Goal: Task Accomplishment & Management: Manage account settings

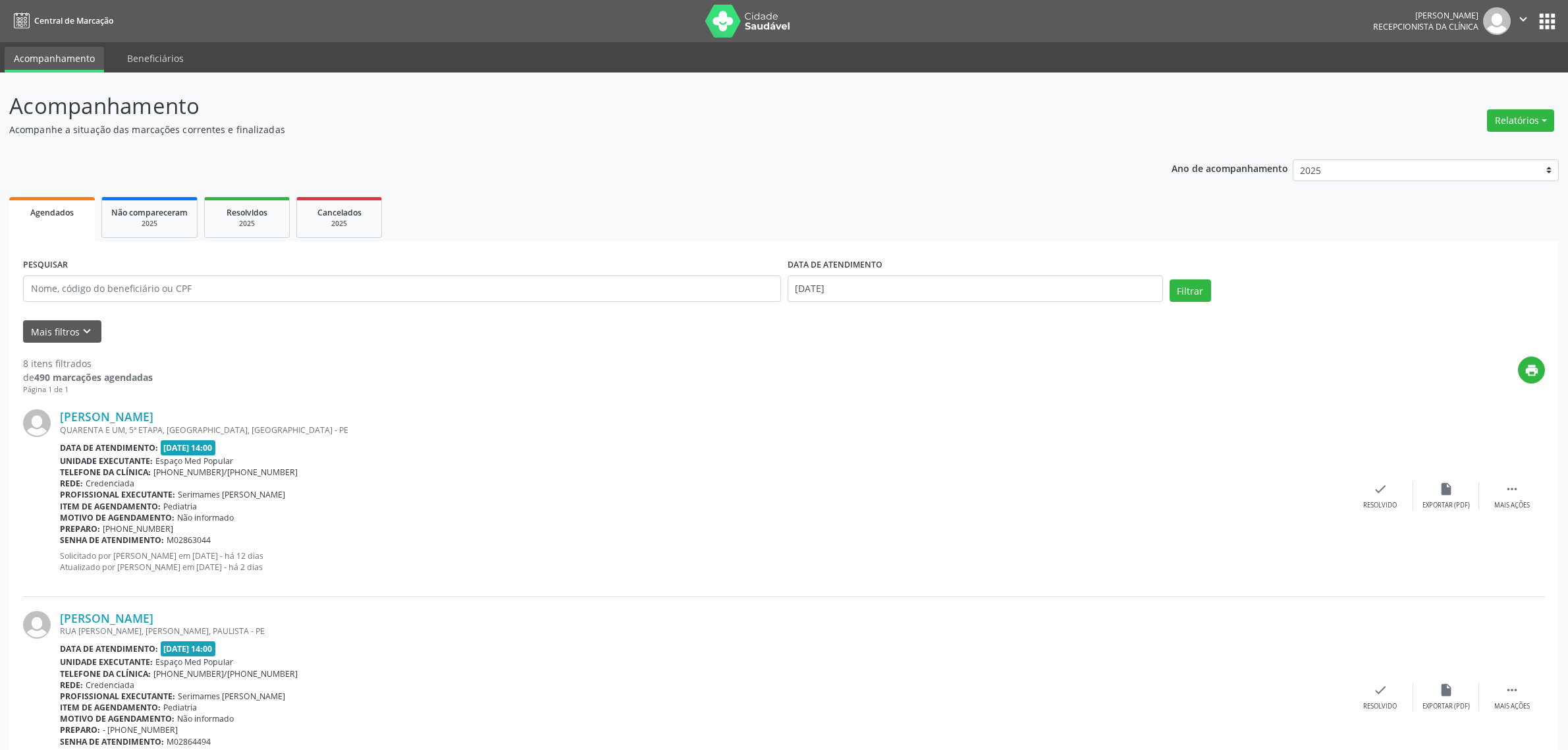
scroll to position [124, 0]
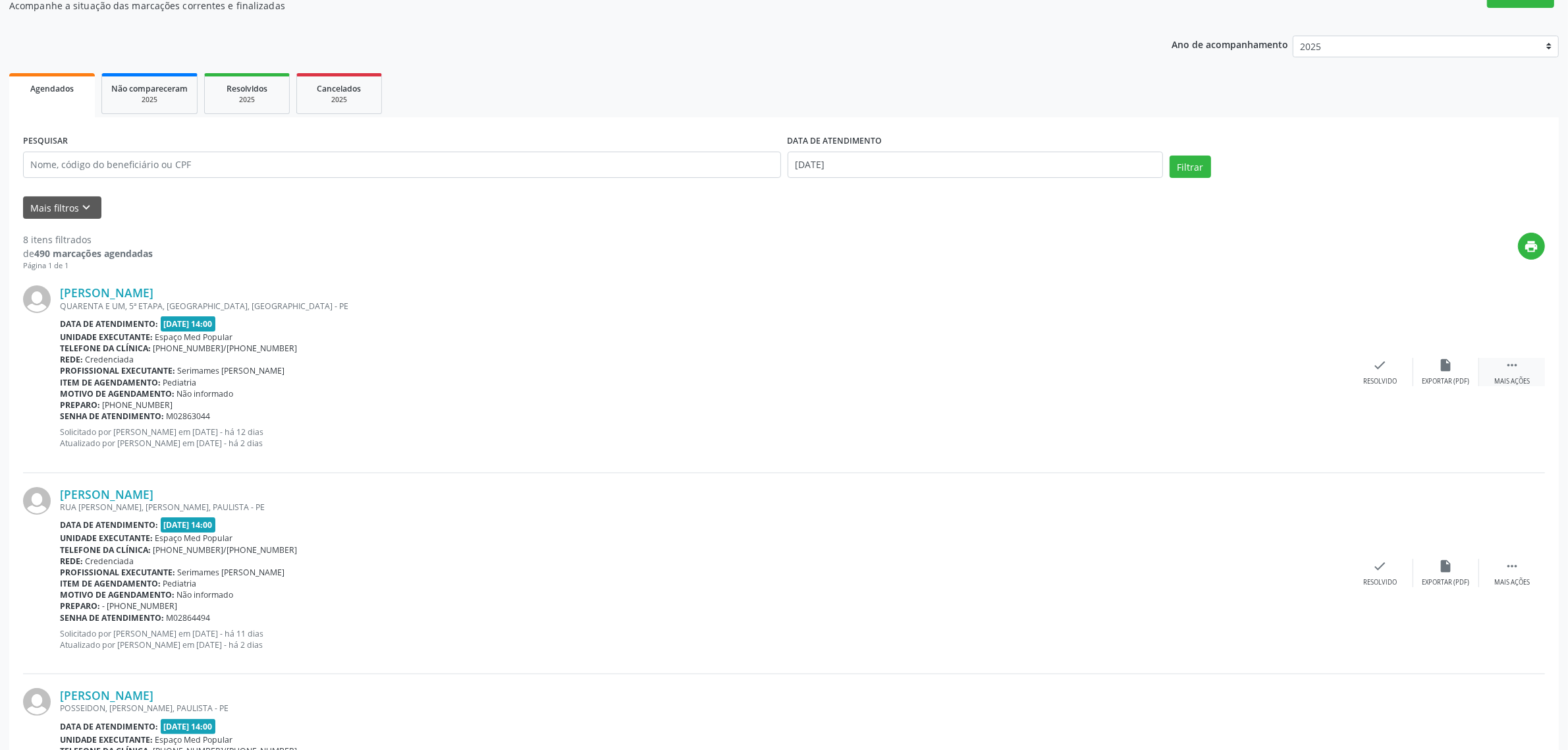
click at [1511, 379] on div "Mais ações" at bounding box center [1511, 381] width 35 height 9
click at [1434, 377] on div "Não compareceu" at bounding box center [1445, 381] width 56 height 9
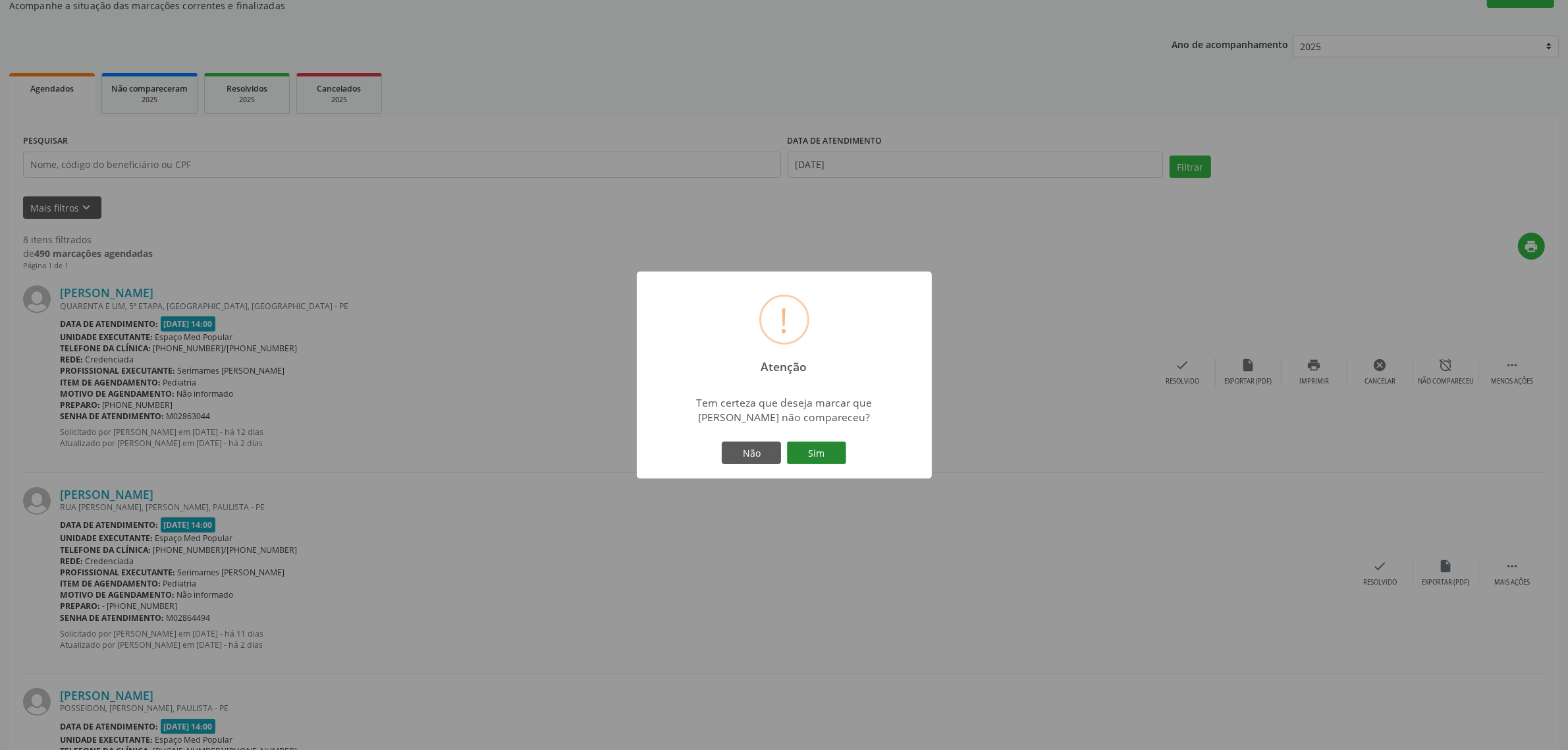
click at [827, 451] on button "Sim" at bounding box center [816, 452] width 59 height 22
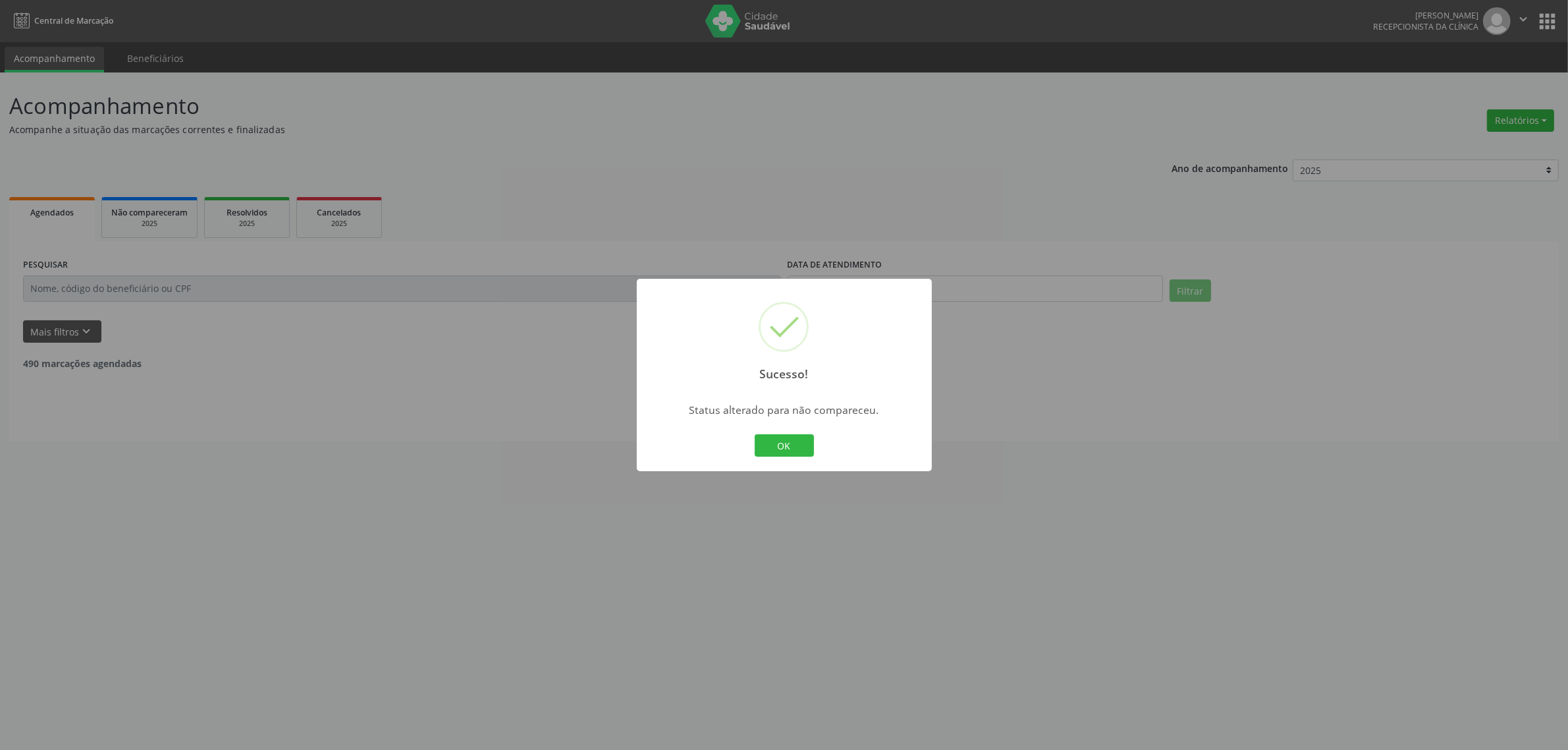
scroll to position [0, 0]
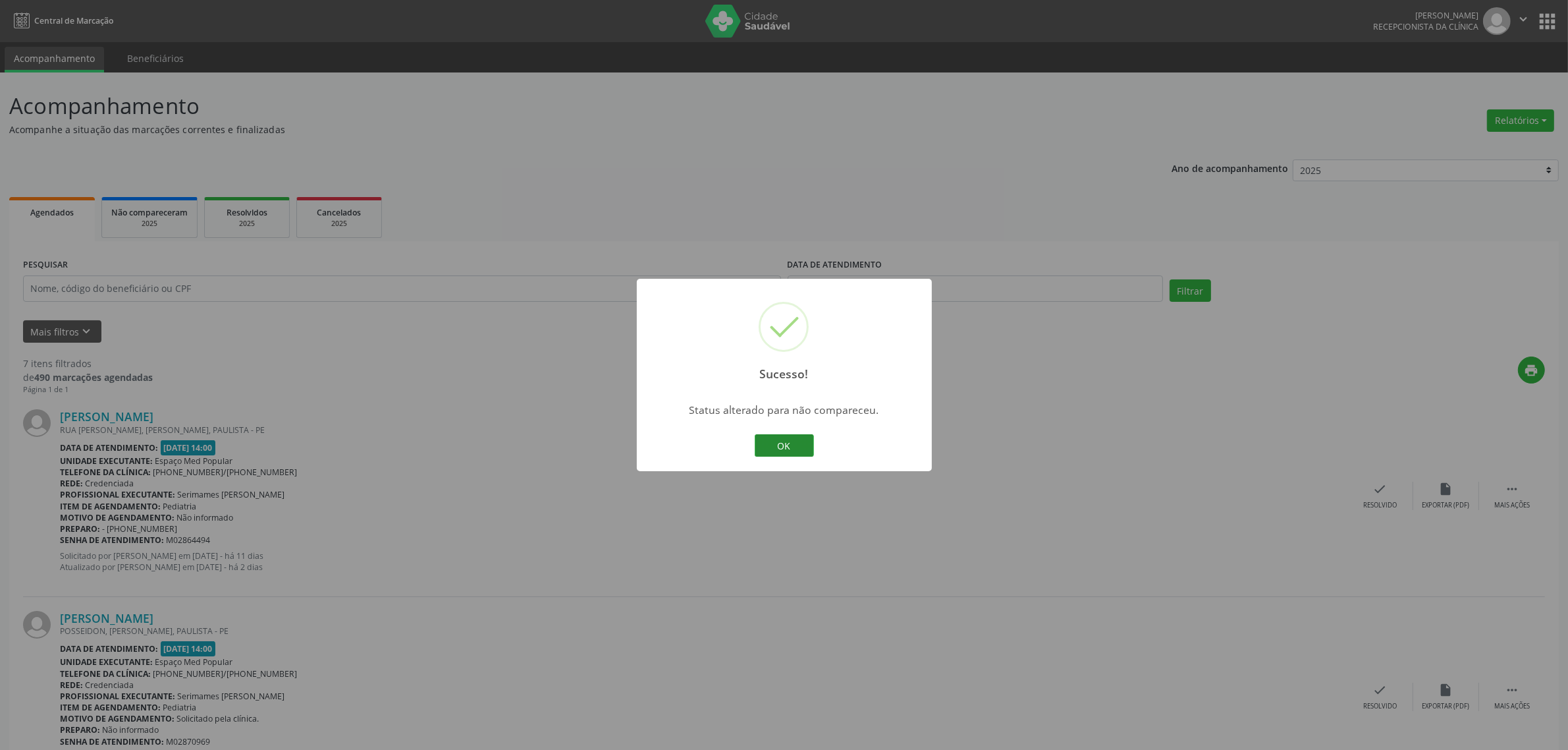
click at [778, 448] on button "OK" at bounding box center [784, 445] width 59 height 22
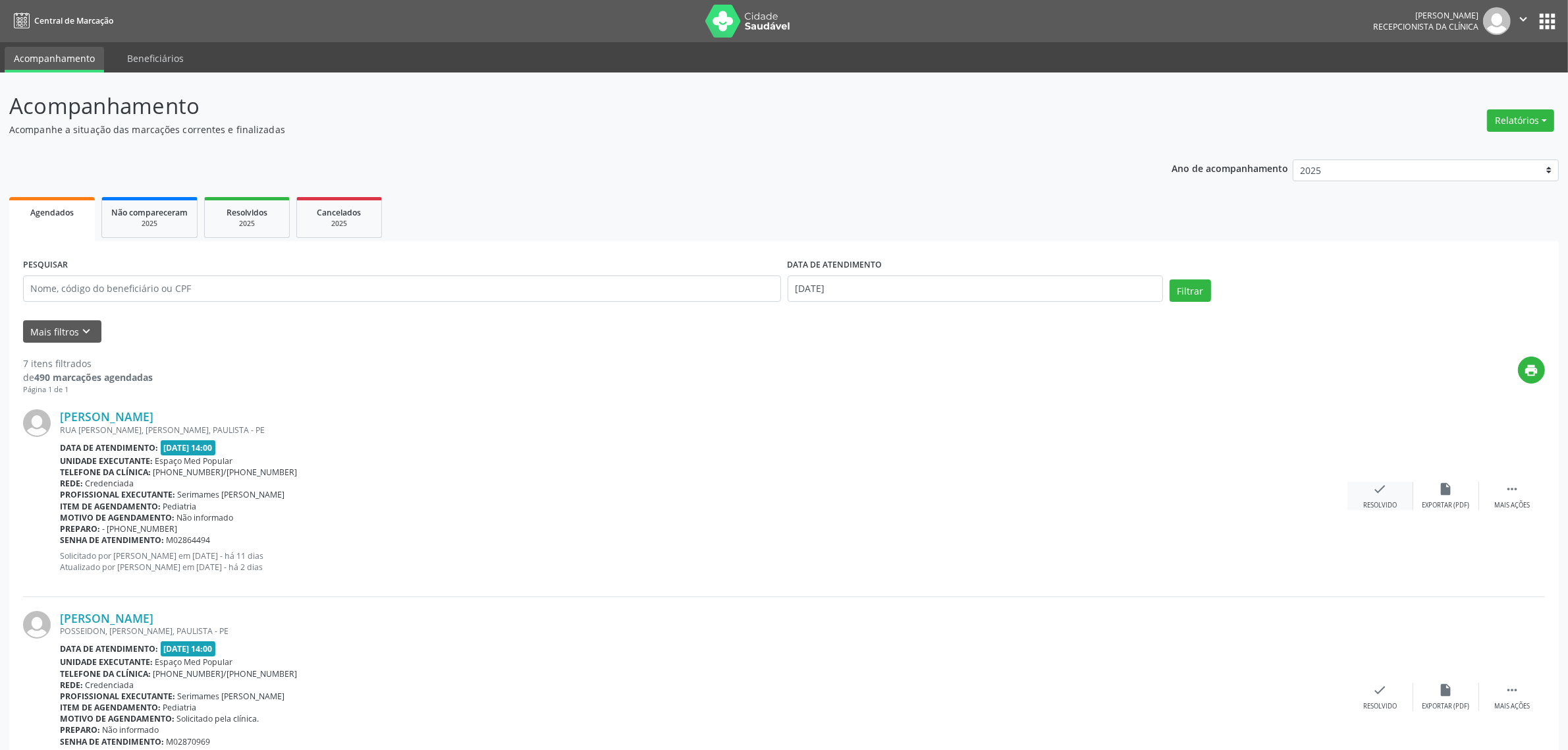
click at [1383, 497] on div "check Resolvido" at bounding box center [1380, 496] width 66 height 29
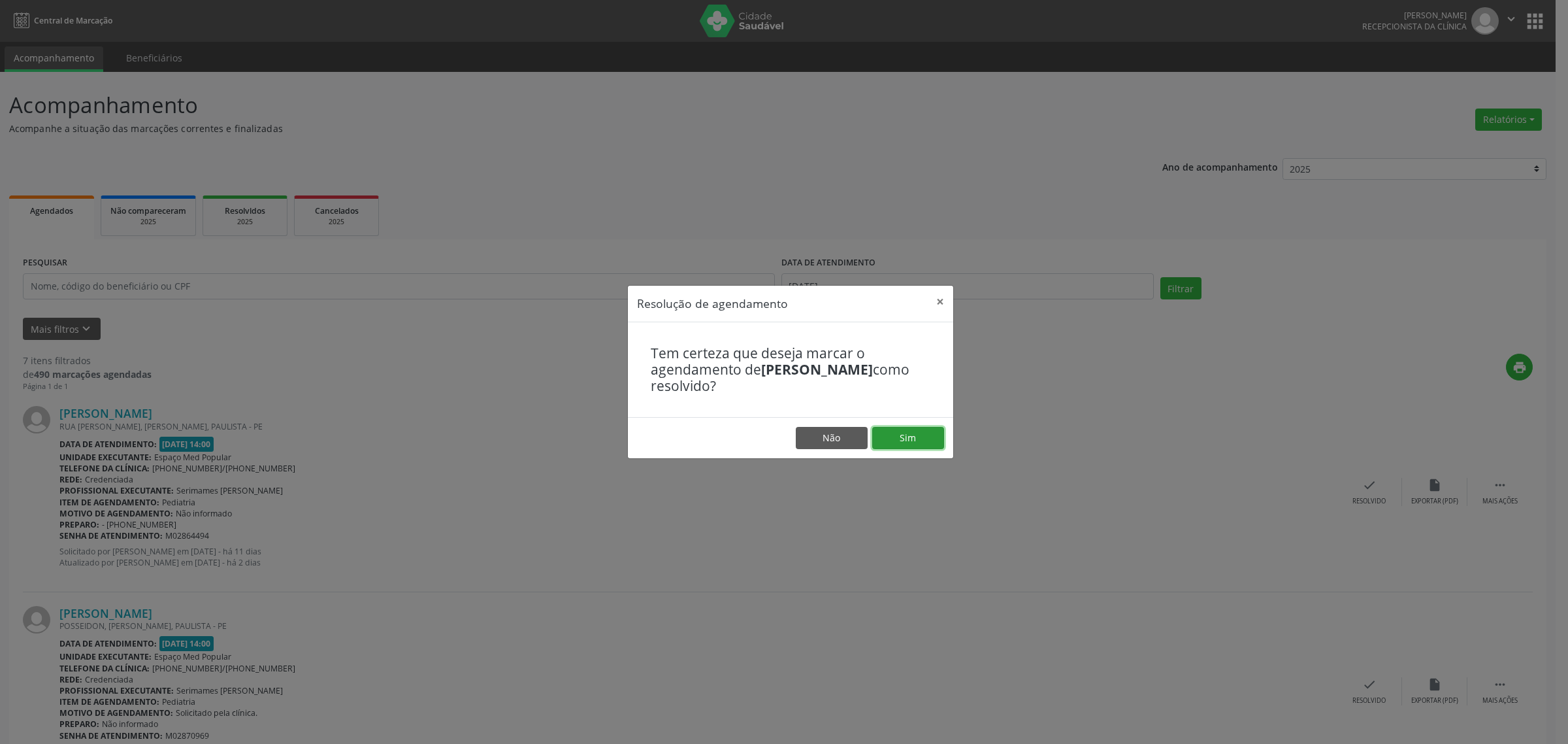
click at [895, 438] on button "Sim" at bounding box center [908, 437] width 72 height 22
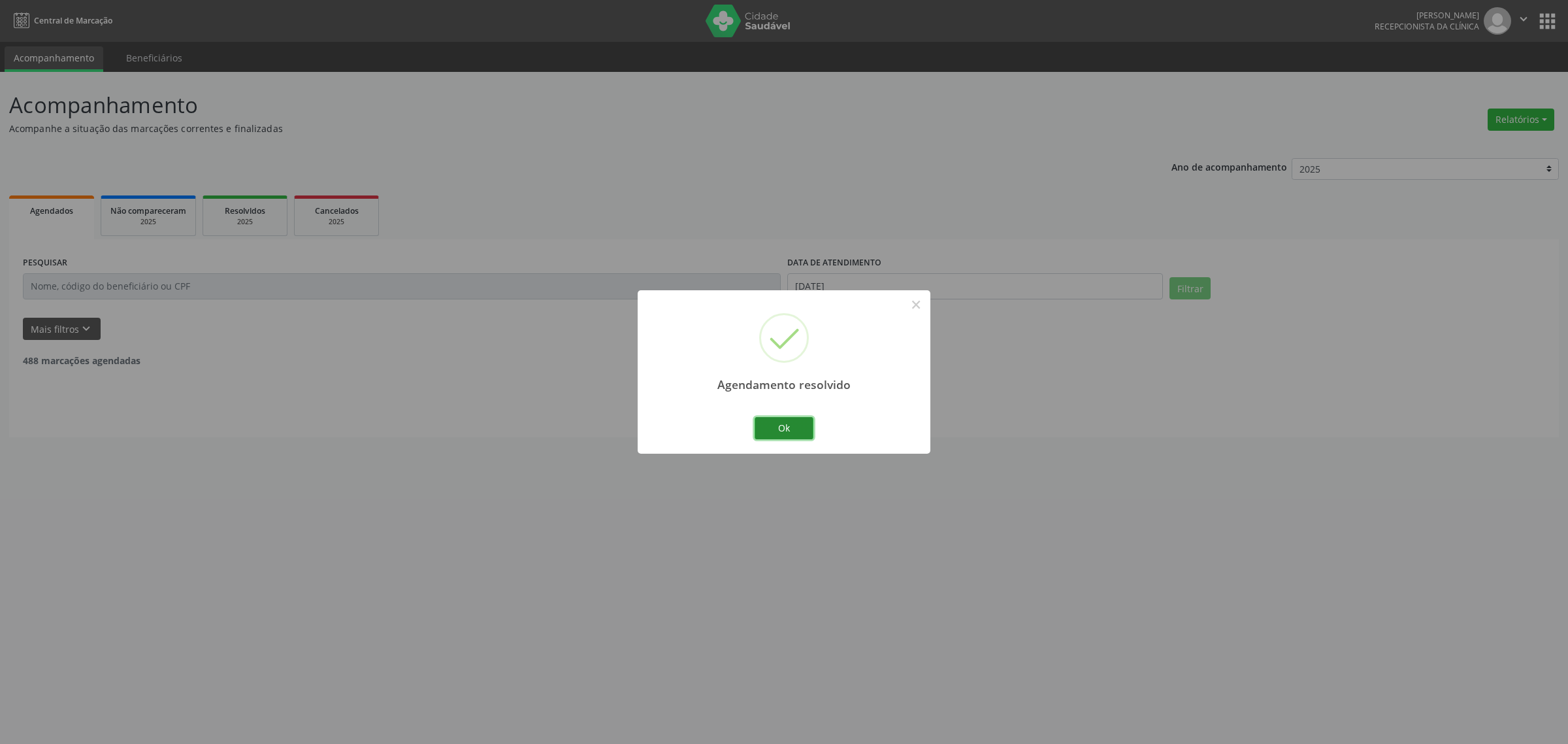
click at [794, 432] on button "Ok" at bounding box center [784, 428] width 58 height 22
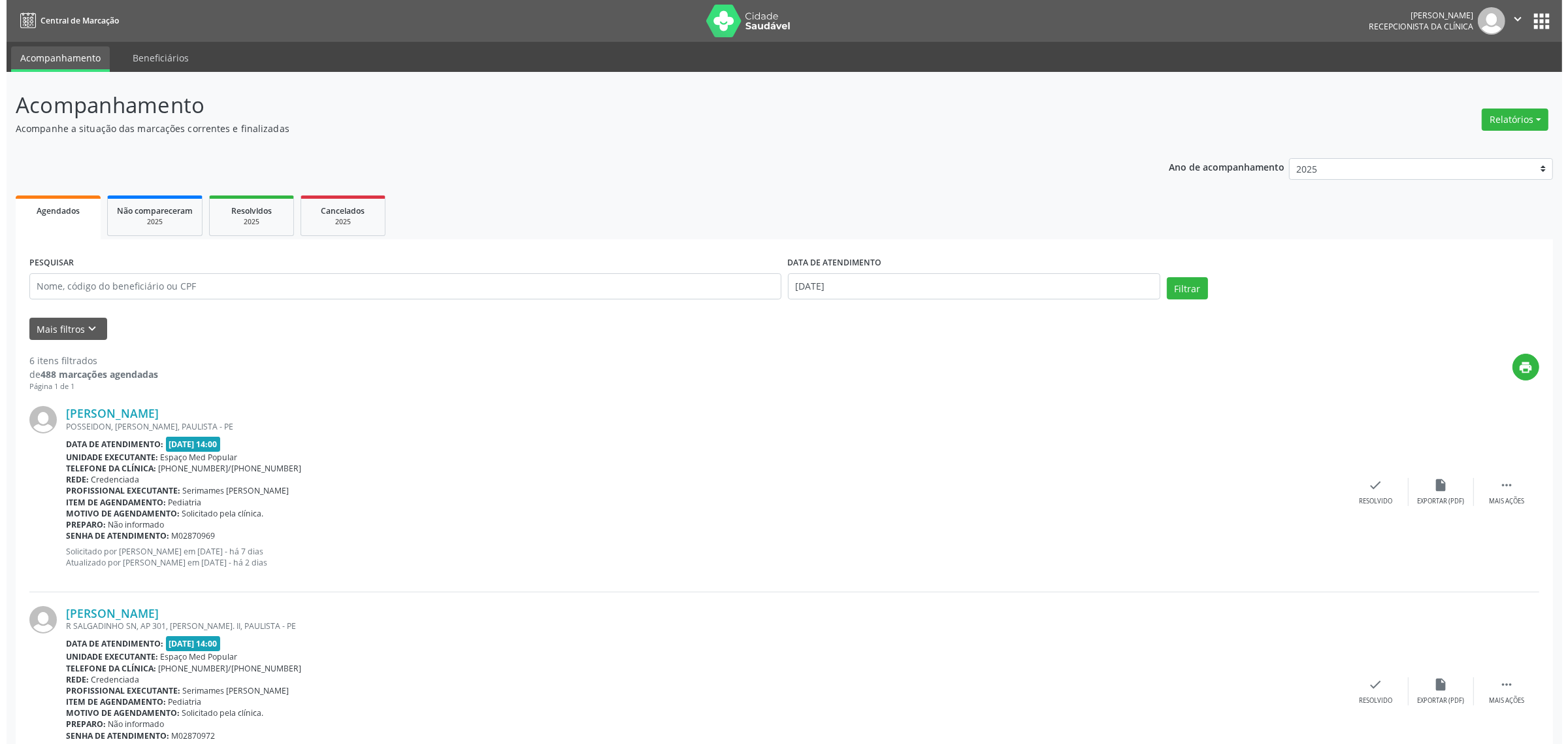
scroll to position [82, 0]
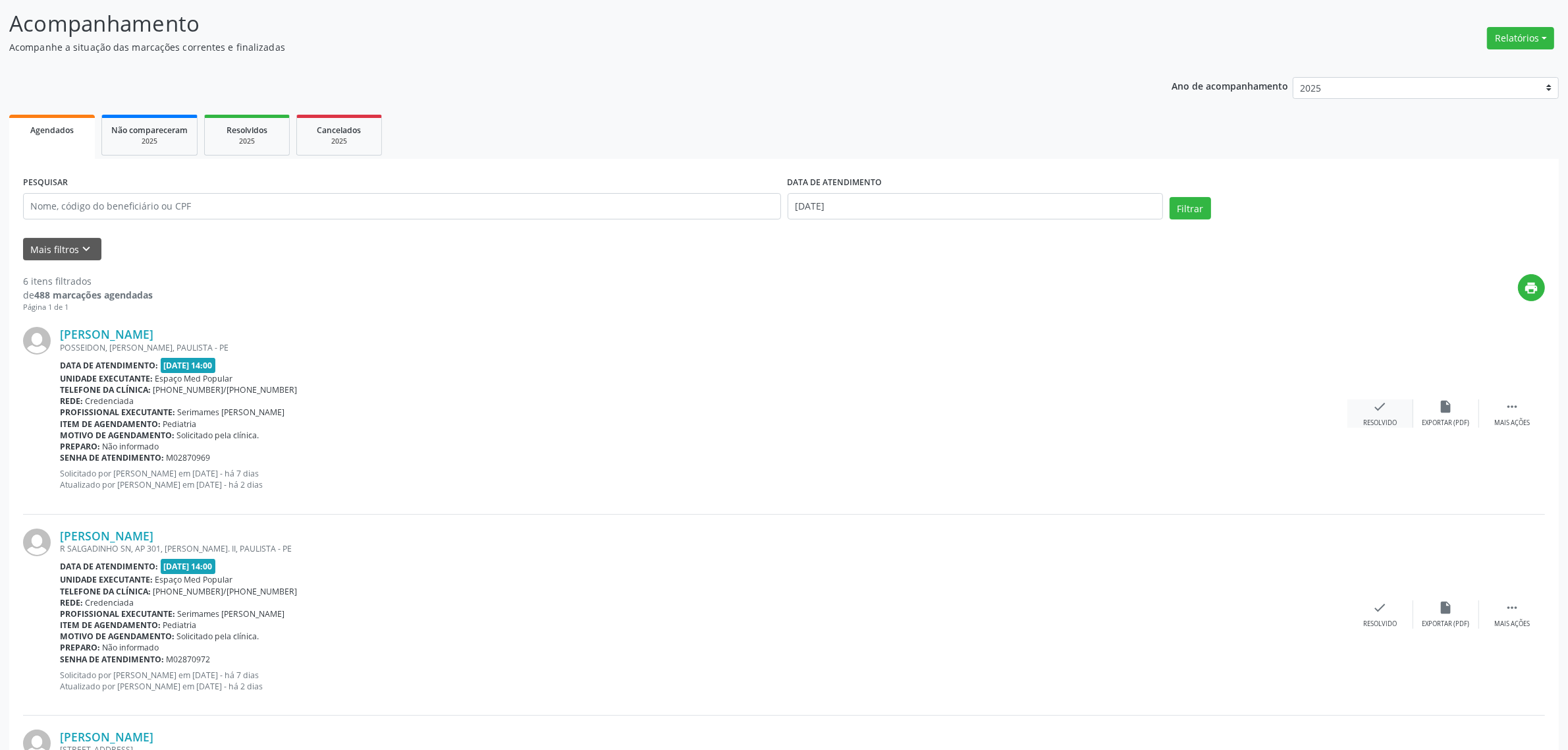
click at [1373, 413] on icon "check" at bounding box center [1380, 406] width 15 height 15
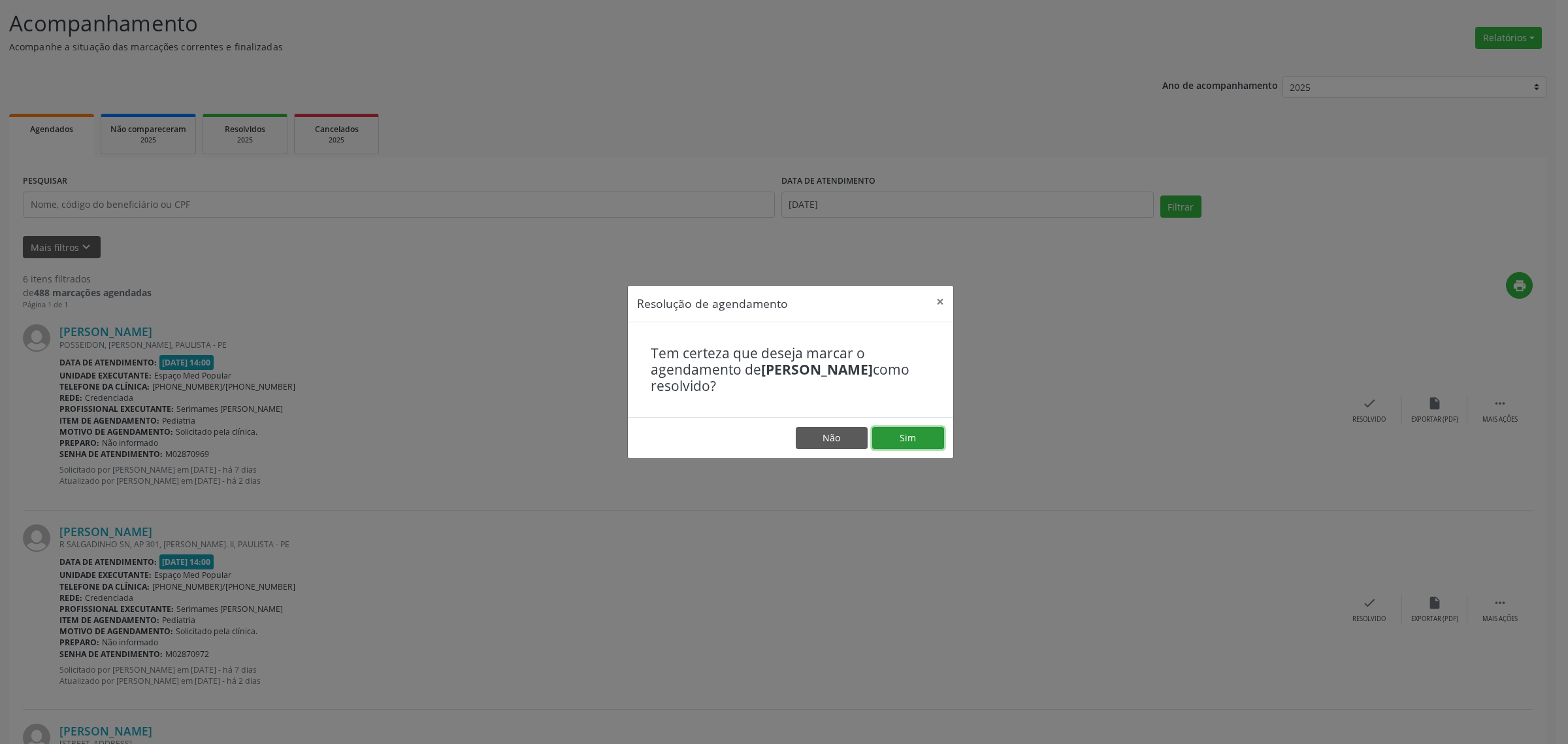
click at [913, 441] on button "Sim" at bounding box center [908, 437] width 72 height 22
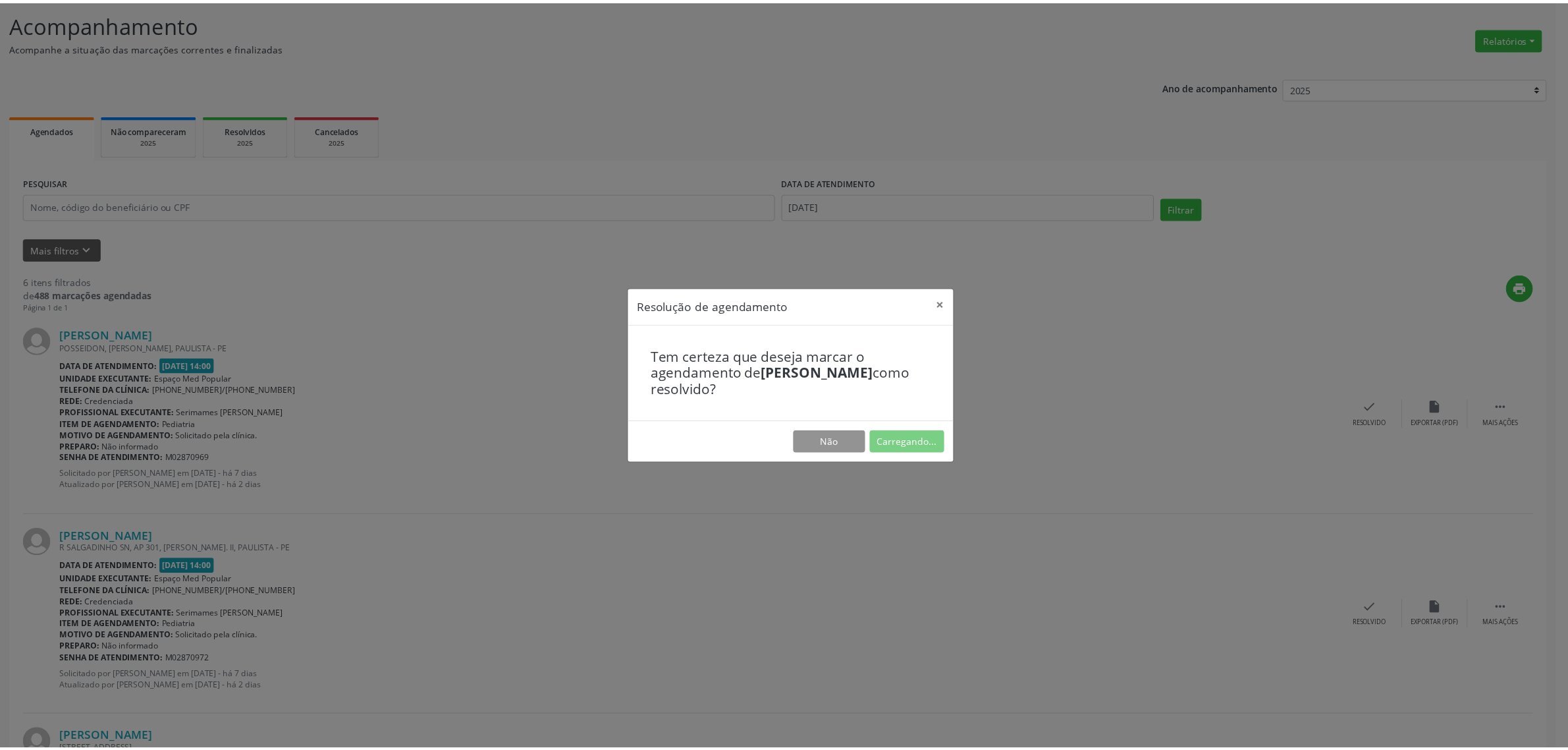
scroll to position [0, 0]
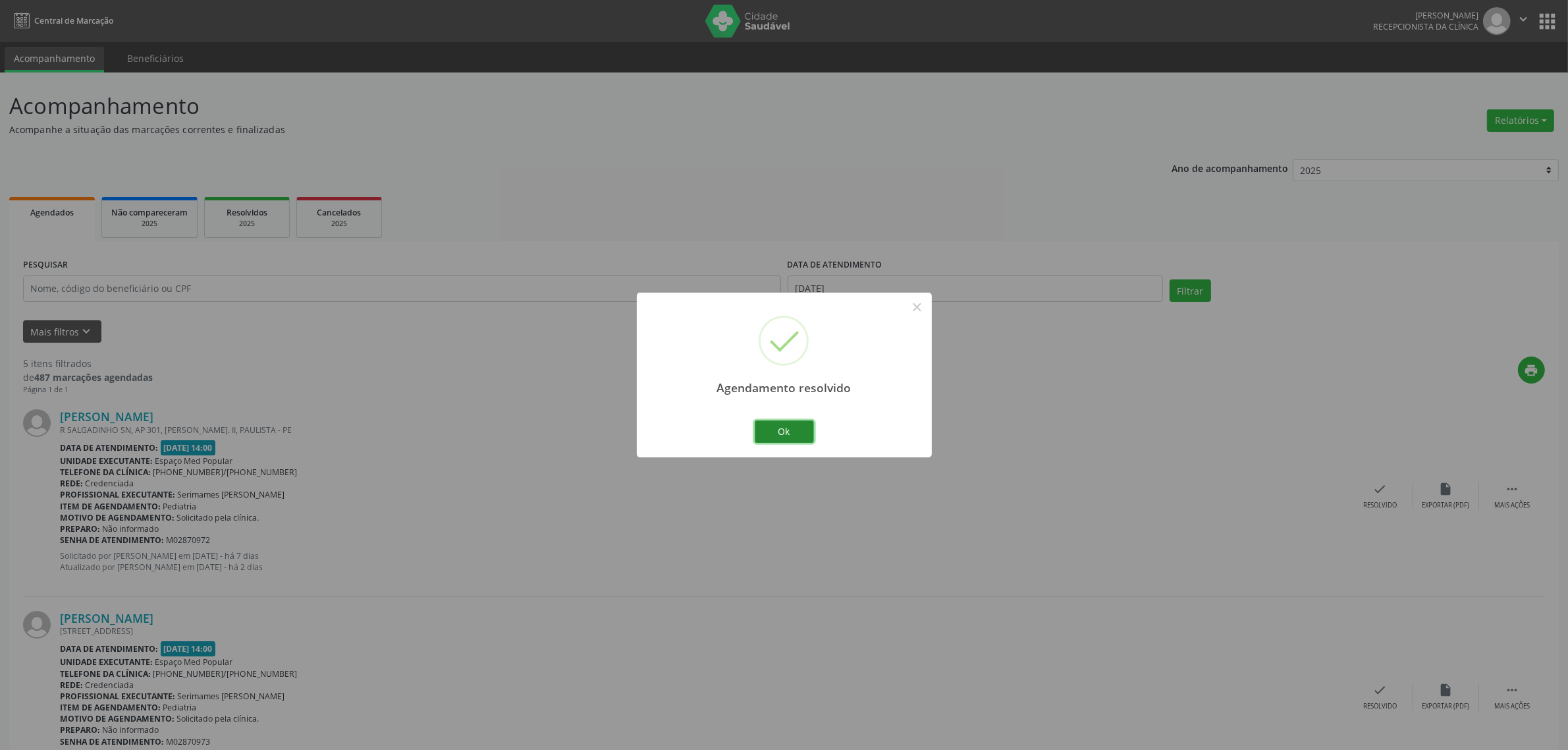
click at [796, 427] on button "Ok" at bounding box center [784, 431] width 59 height 22
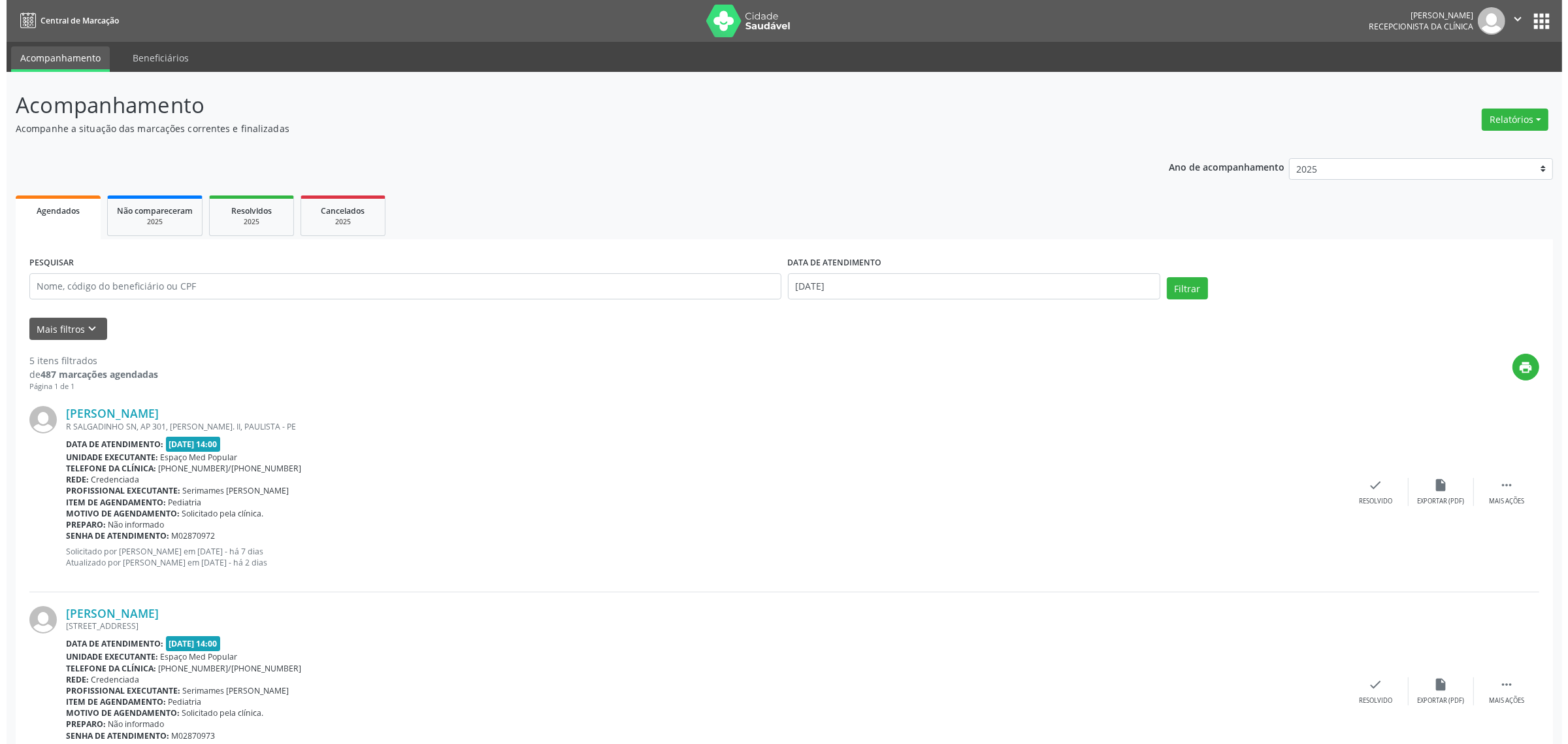
scroll to position [163, 0]
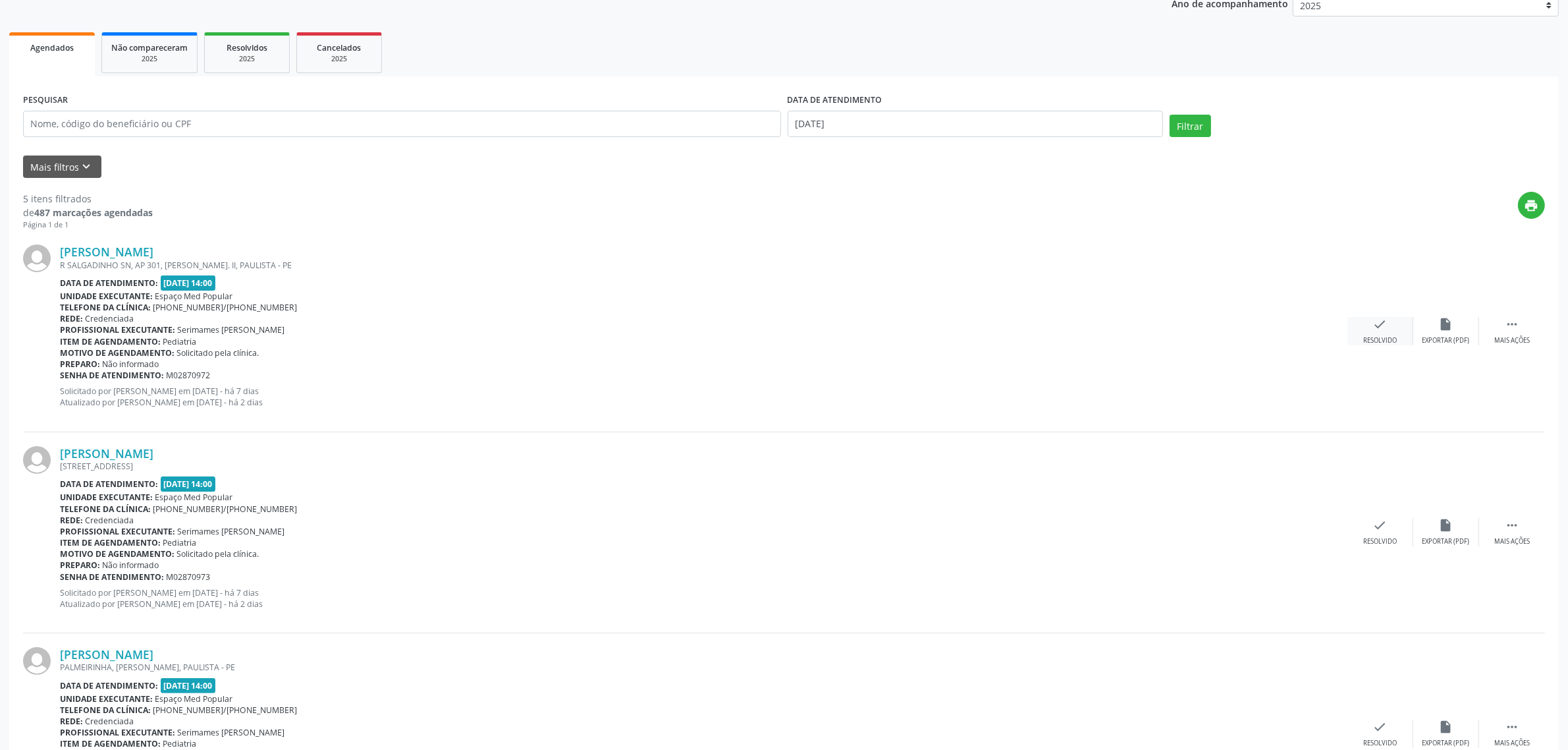
click at [1373, 336] on div "Resolvido" at bounding box center [1379, 340] width 34 height 9
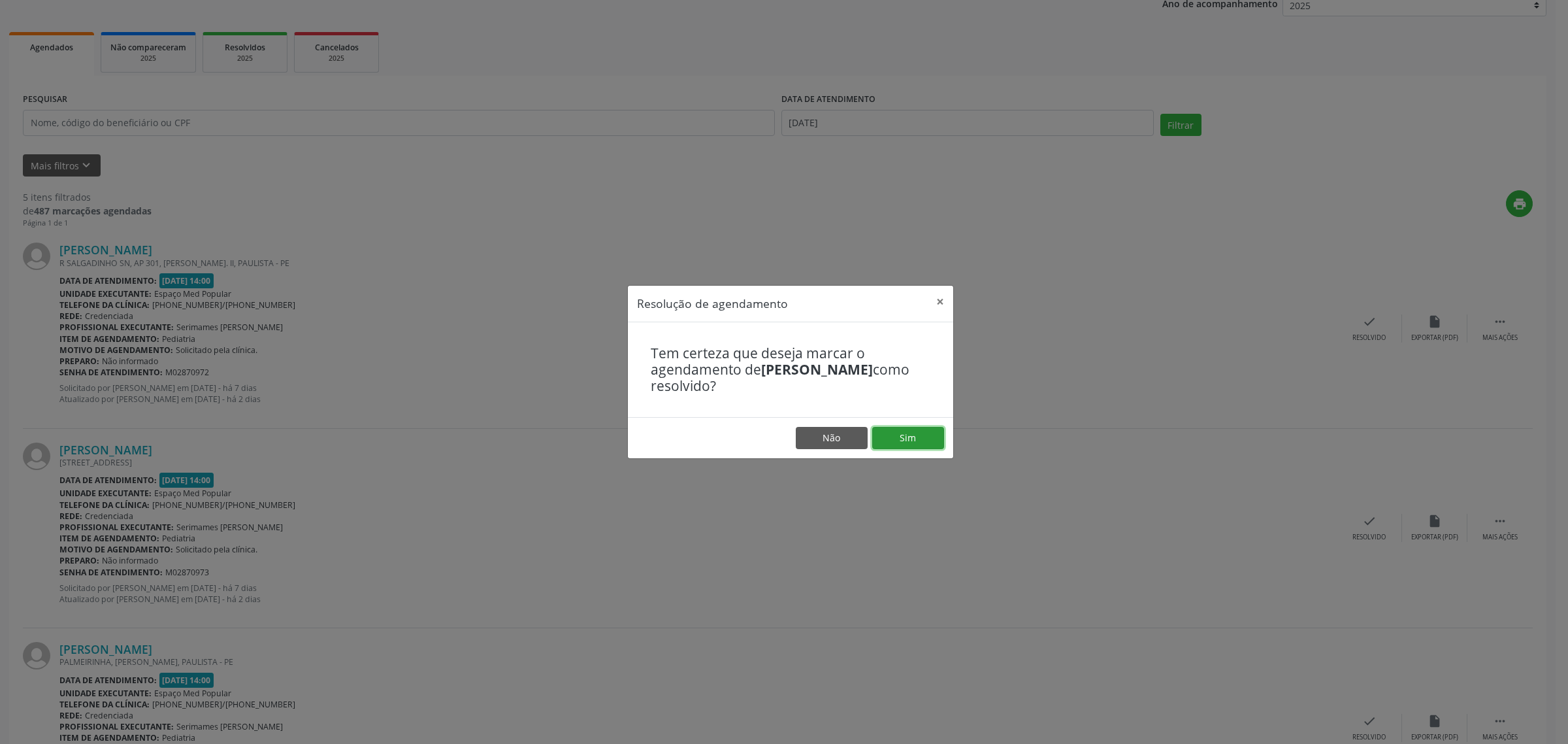
click at [913, 436] on button "Sim" at bounding box center [908, 437] width 72 height 22
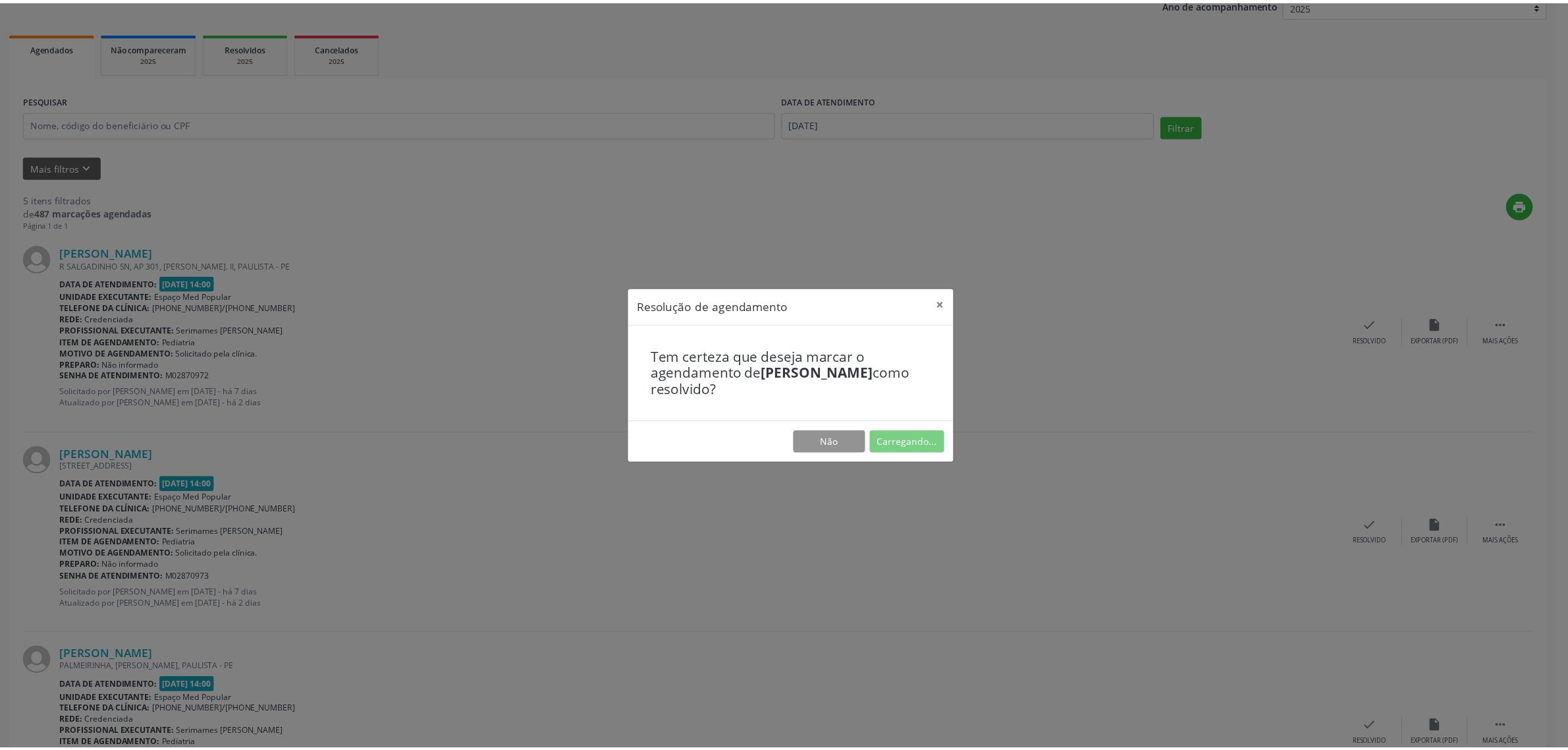
scroll to position [0, 0]
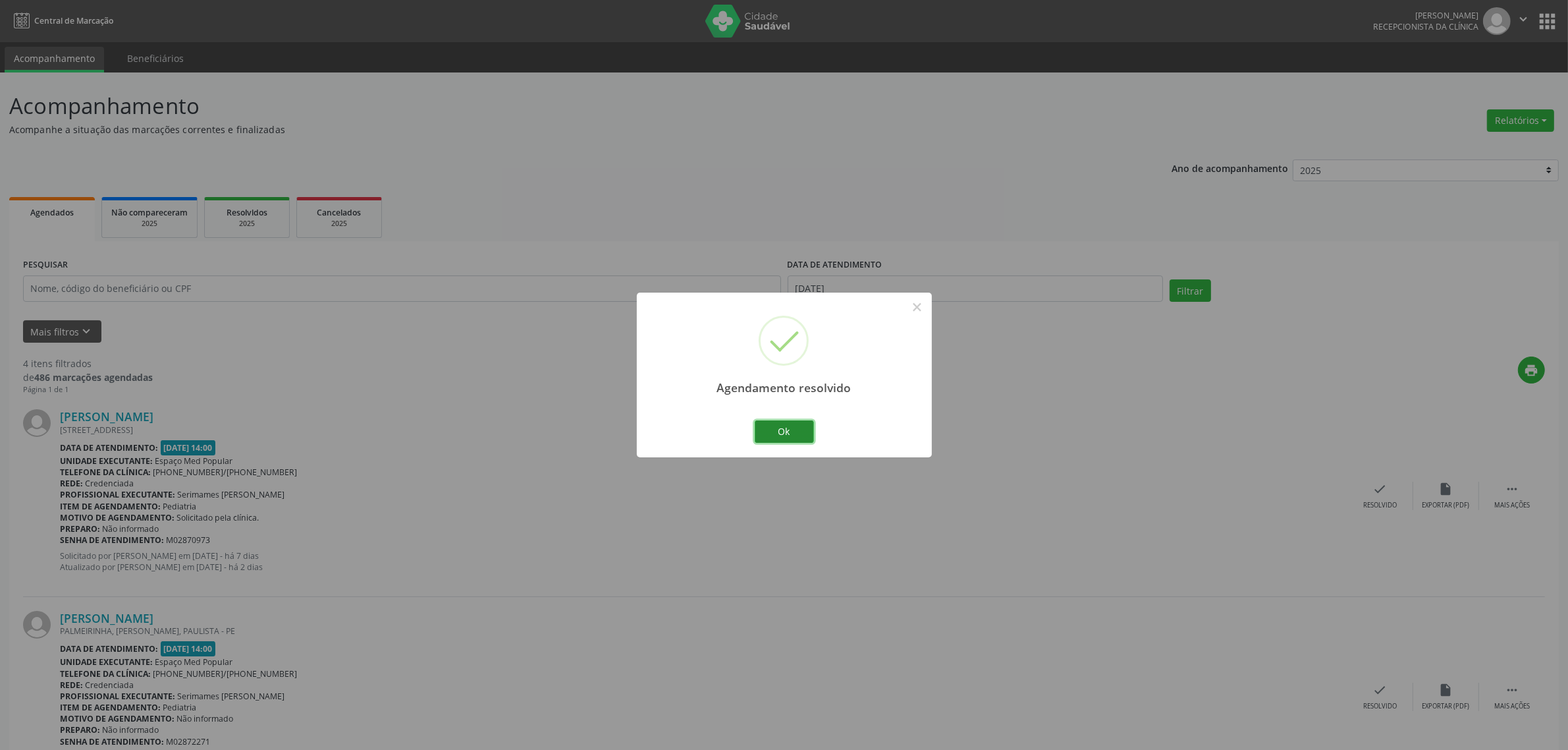
click at [761, 429] on button "Ok" at bounding box center [784, 431] width 59 height 22
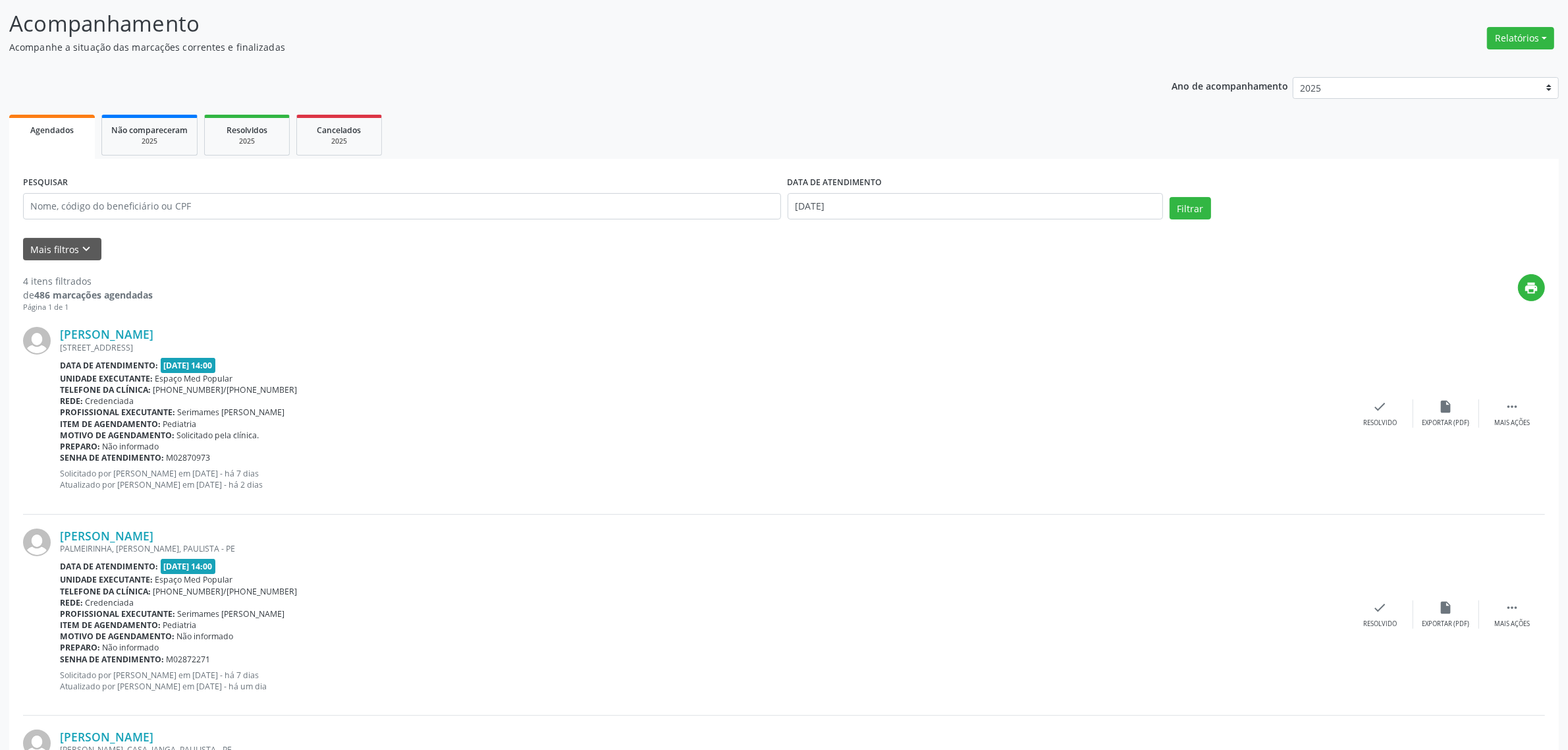
scroll to position [164, 0]
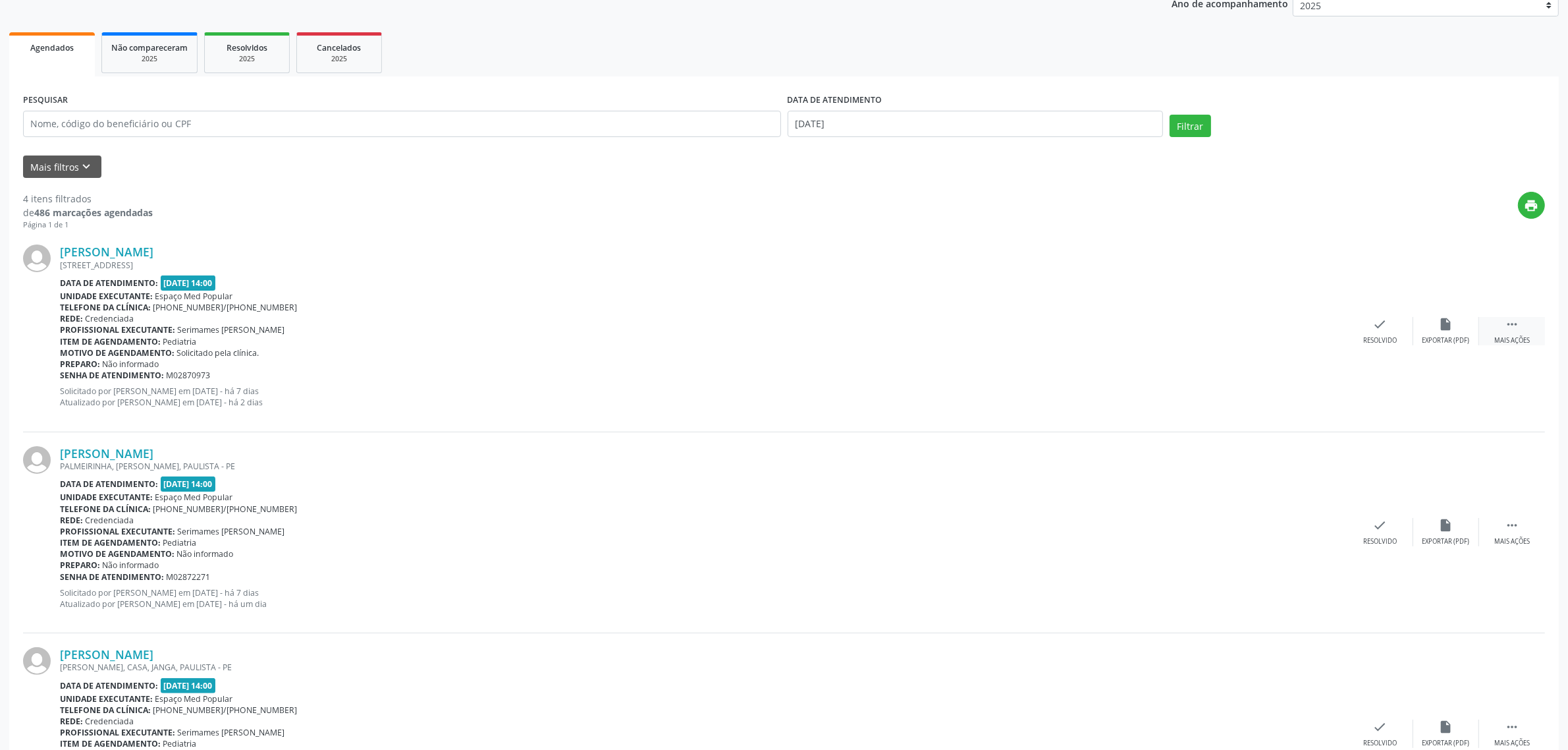
click at [1533, 341] on div " Mais ações" at bounding box center [1512, 330] width 66 height 29
click at [1426, 338] on div "Não compareceu" at bounding box center [1445, 340] width 56 height 9
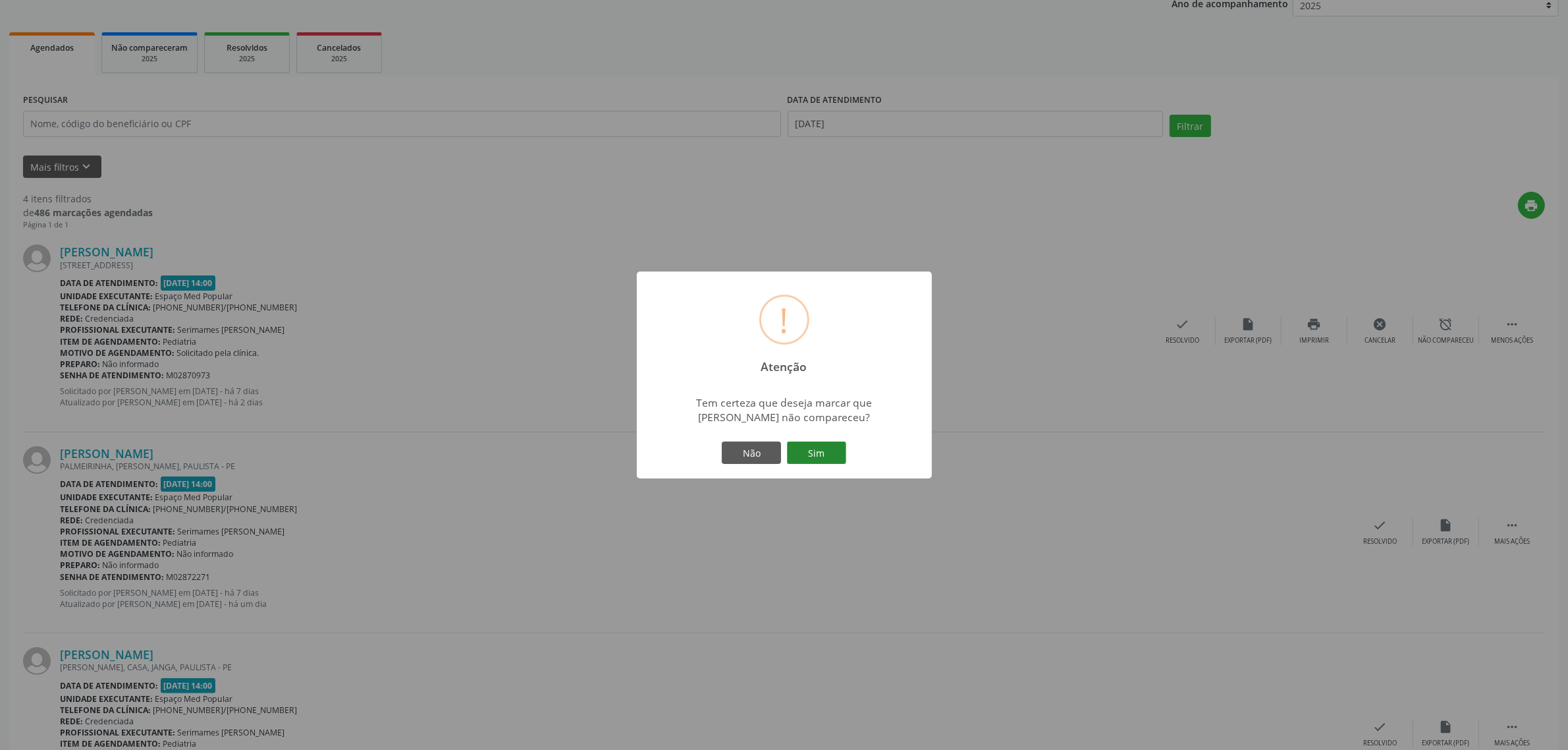
click at [834, 447] on button "Sim" at bounding box center [816, 452] width 59 height 22
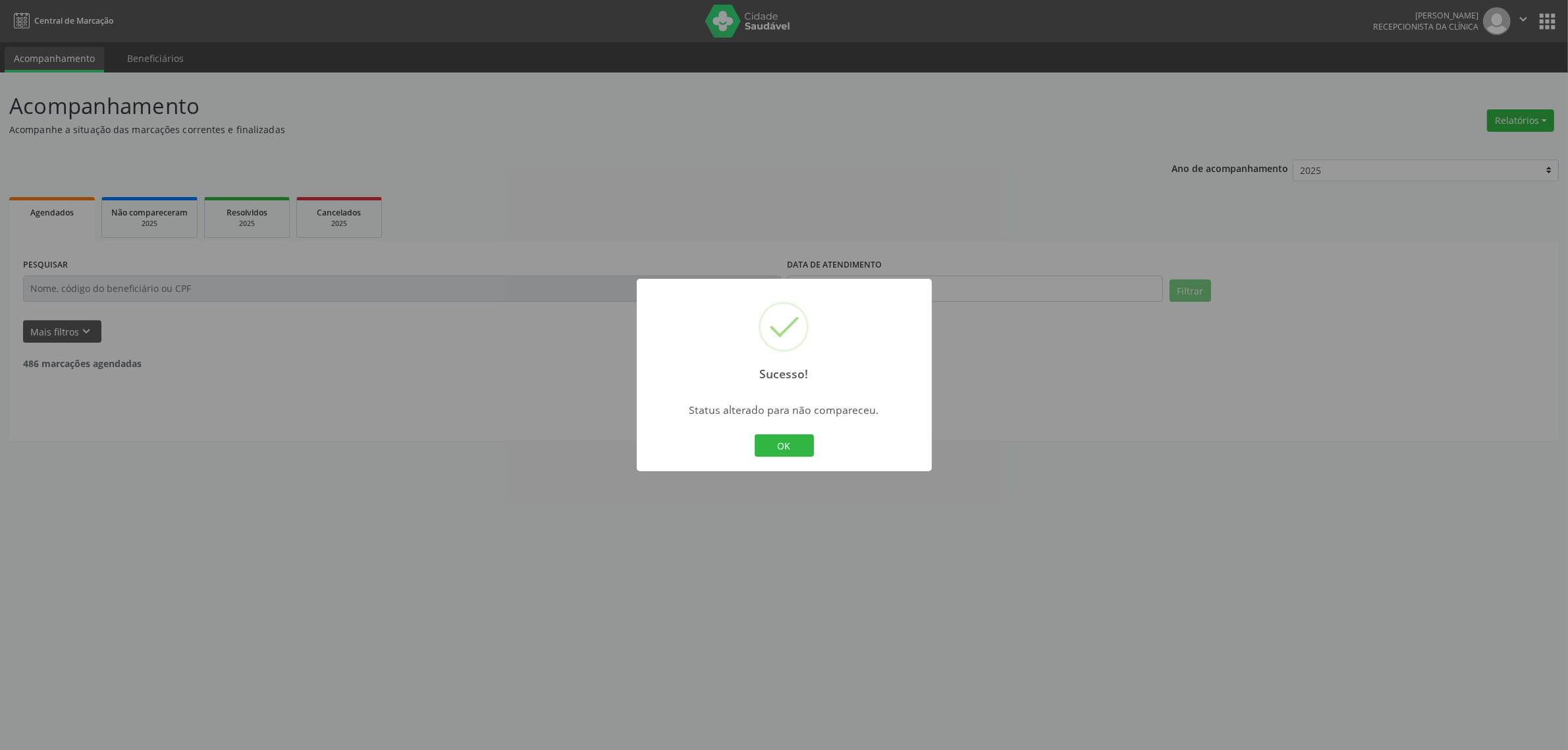
scroll to position [0, 0]
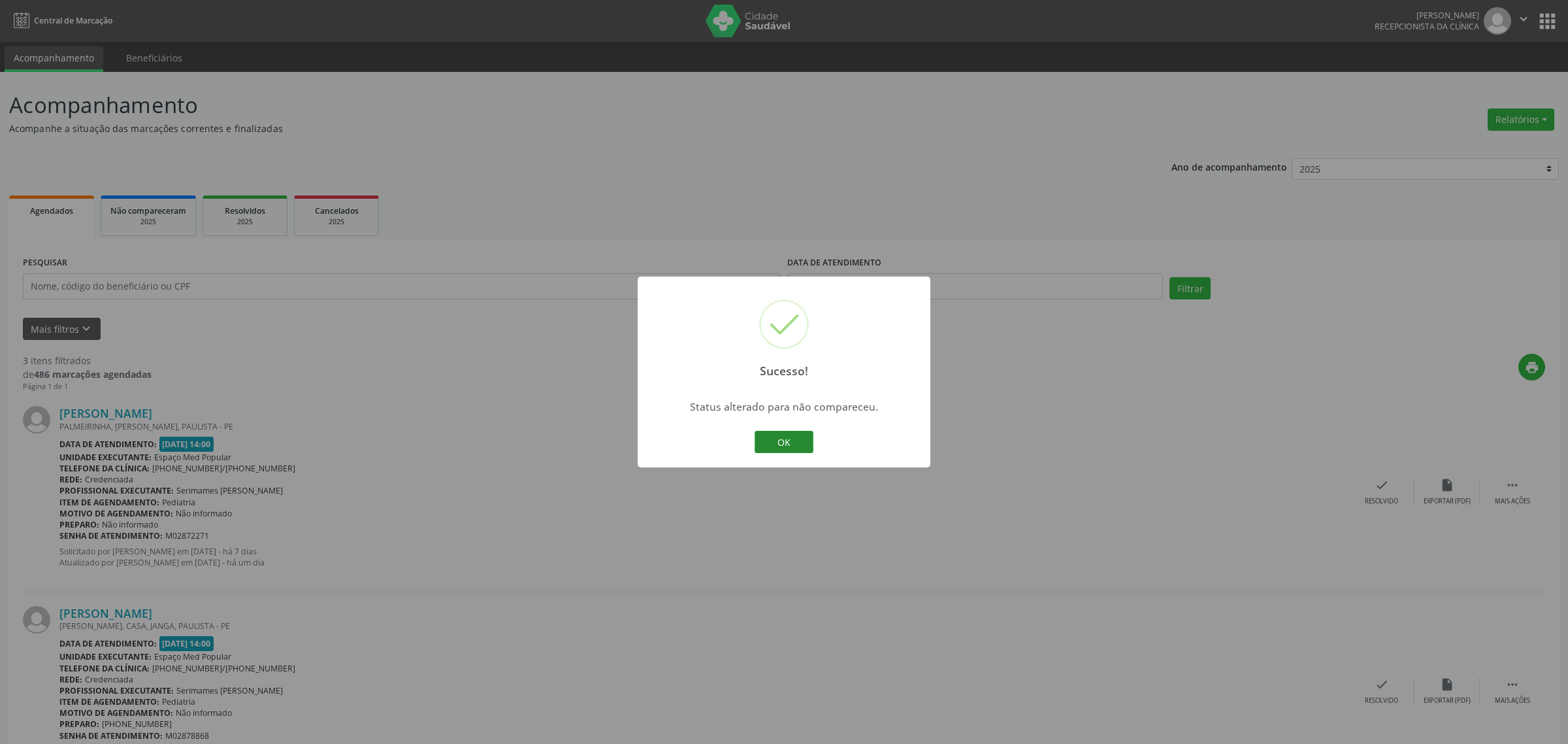
click at [769, 439] on button "OK" at bounding box center [784, 441] width 58 height 22
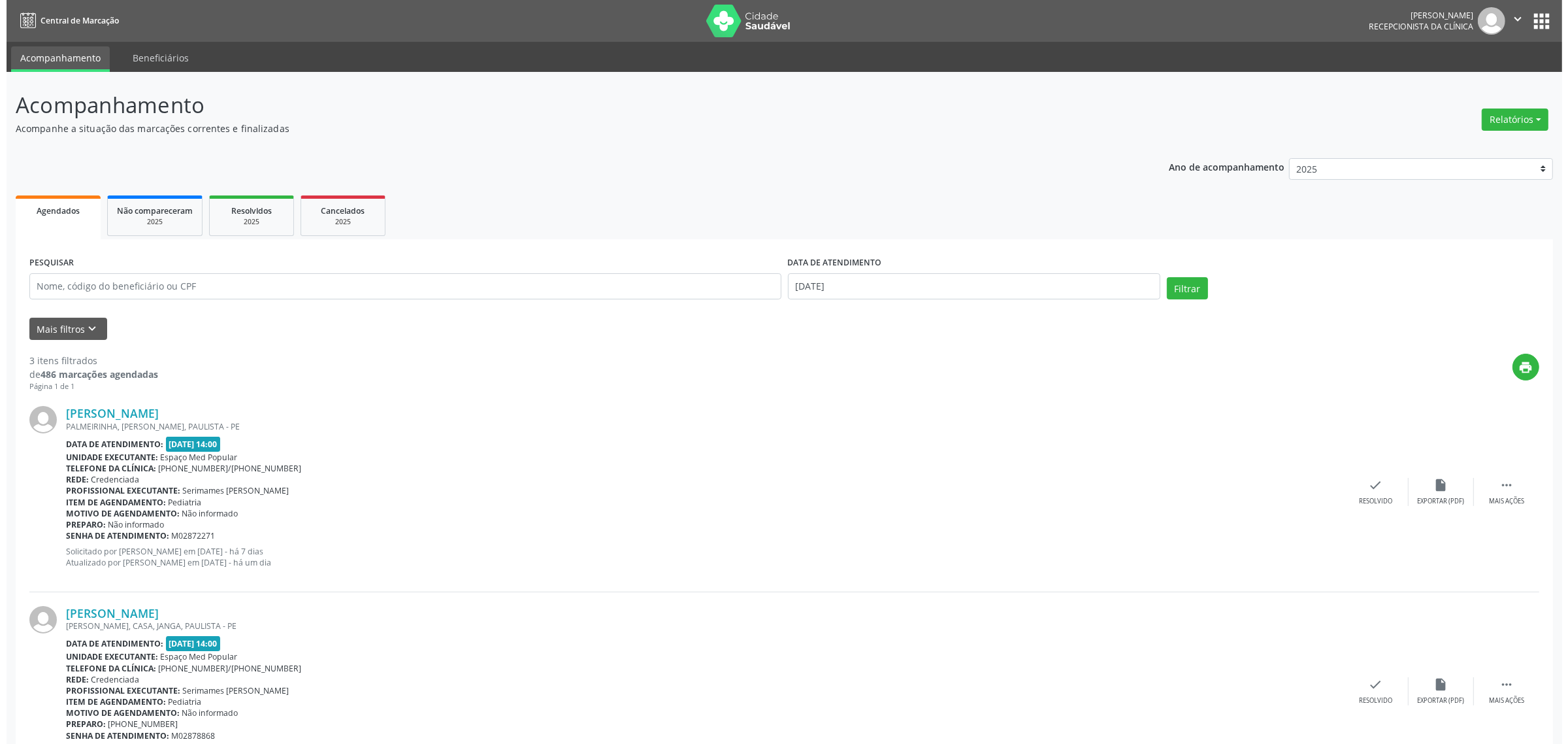
scroll to position [163, 0]
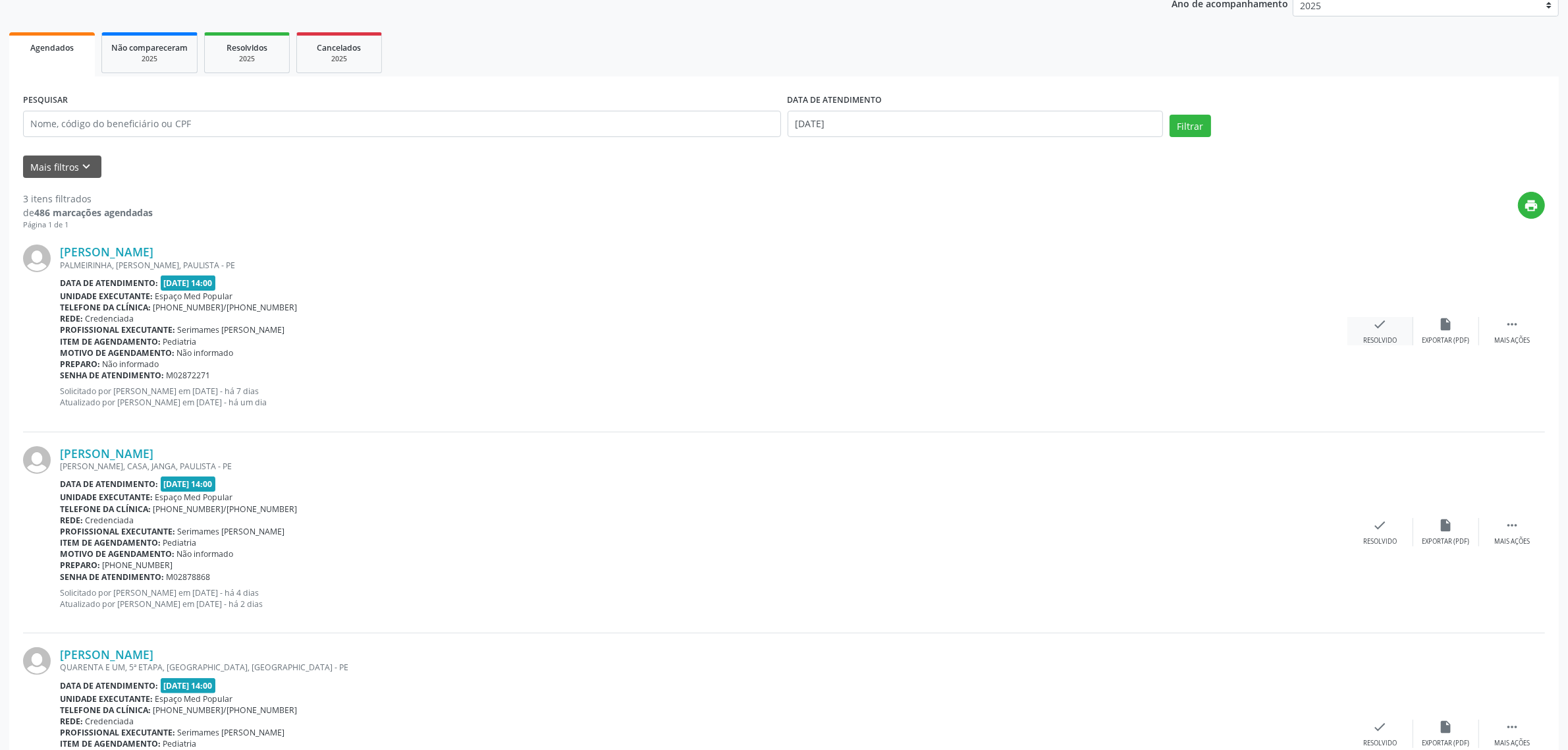
click at [1382, 326] on icon "check" at bounding box center [1380, 324] width 15 height 15
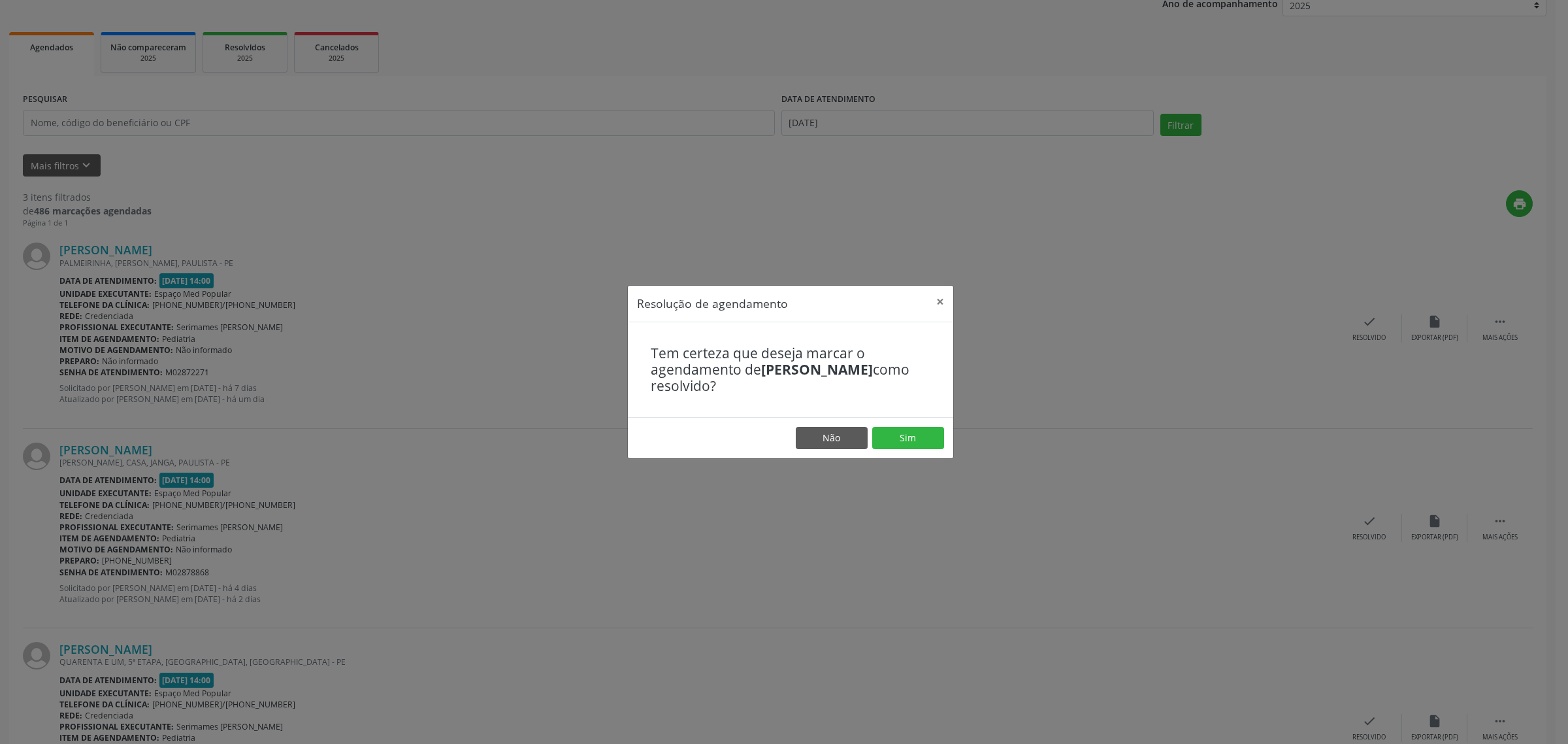
click at [899, 425] on footer "Não Sim" at bounding box center [790, 437] width 325 height 41
click at [903, 437] on button "Sim" at bounding box center [908, 437] width 72 height 22
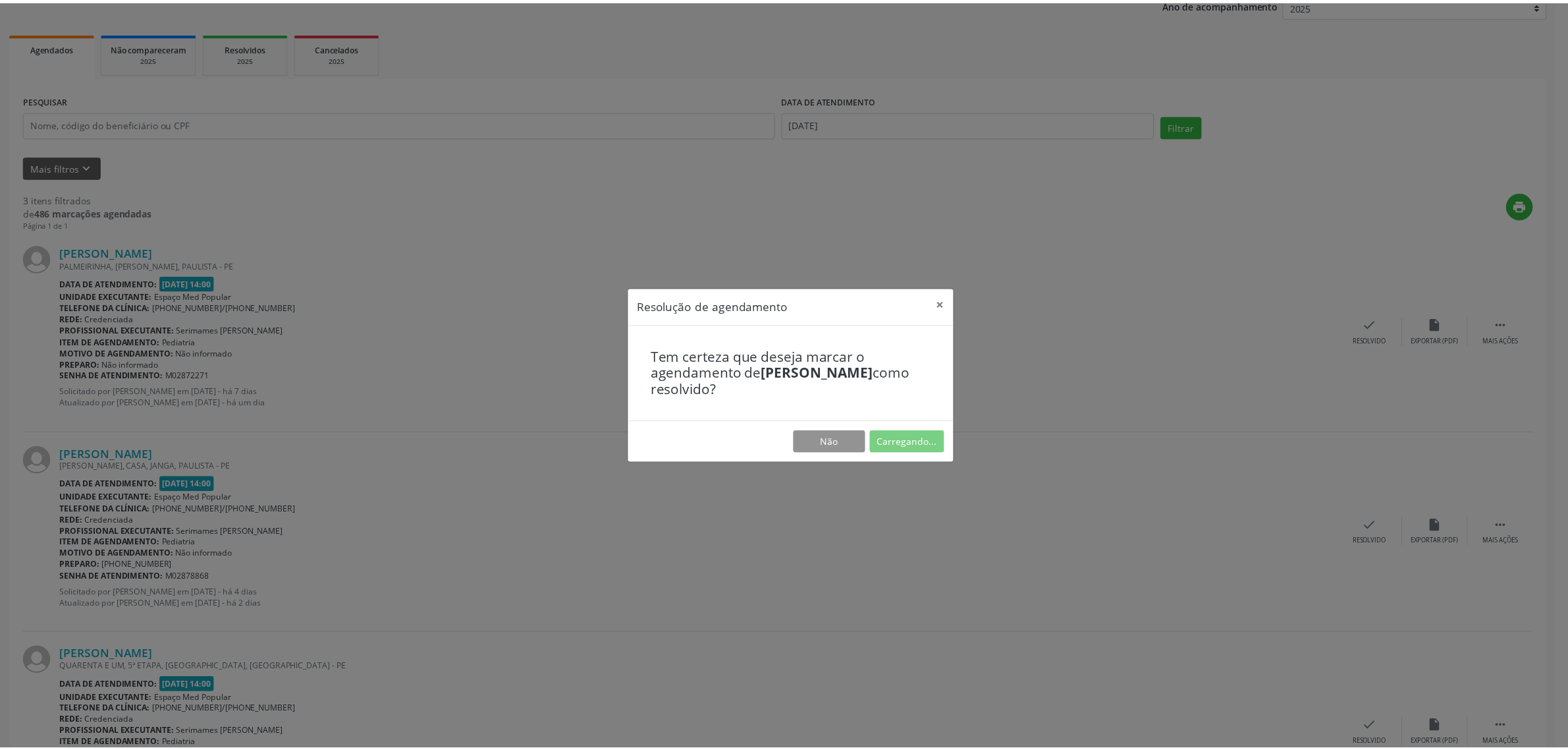
scroll to position [0, 0]
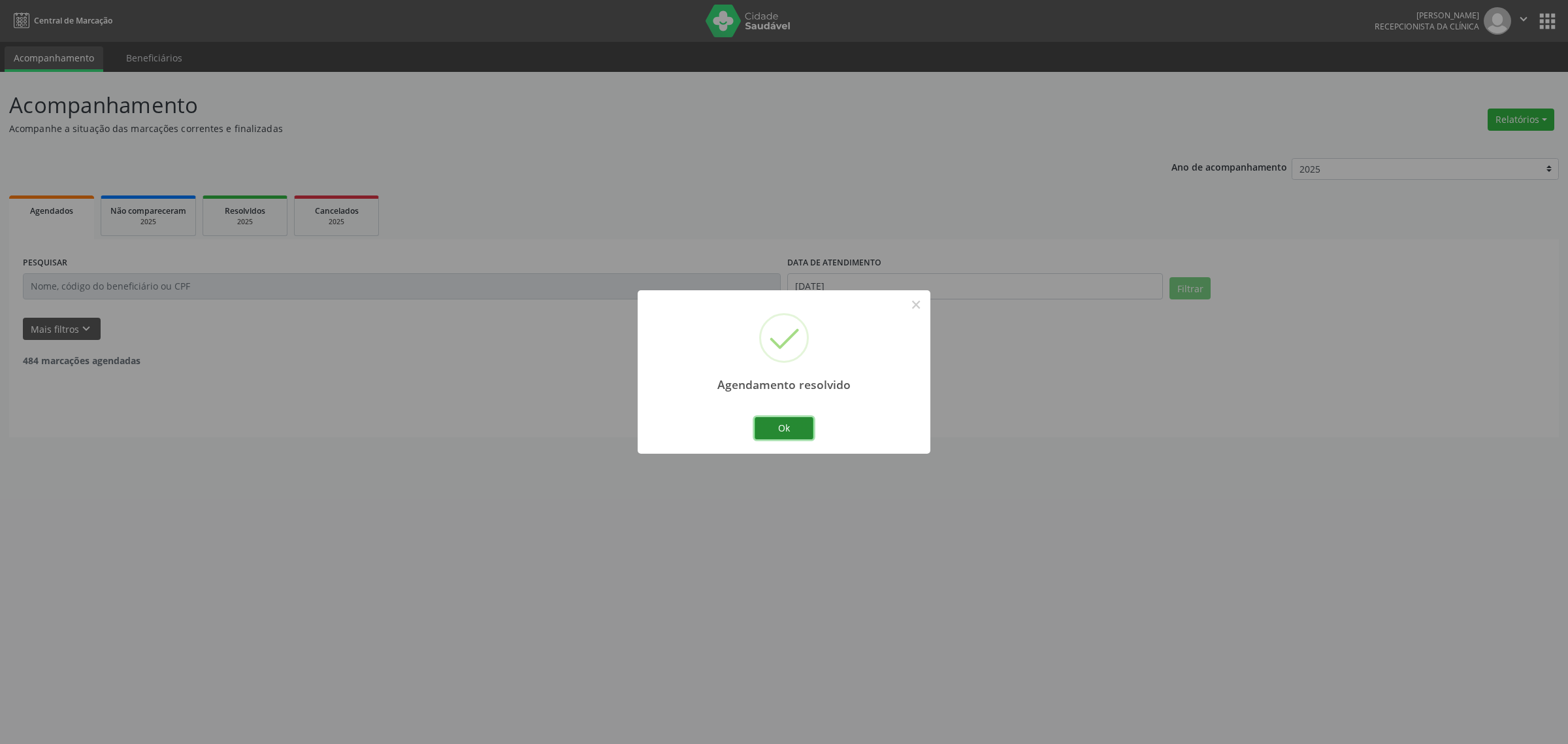
click at [776, 424] on button "Ok" at bounding box center [784, 428] width 58 height 22
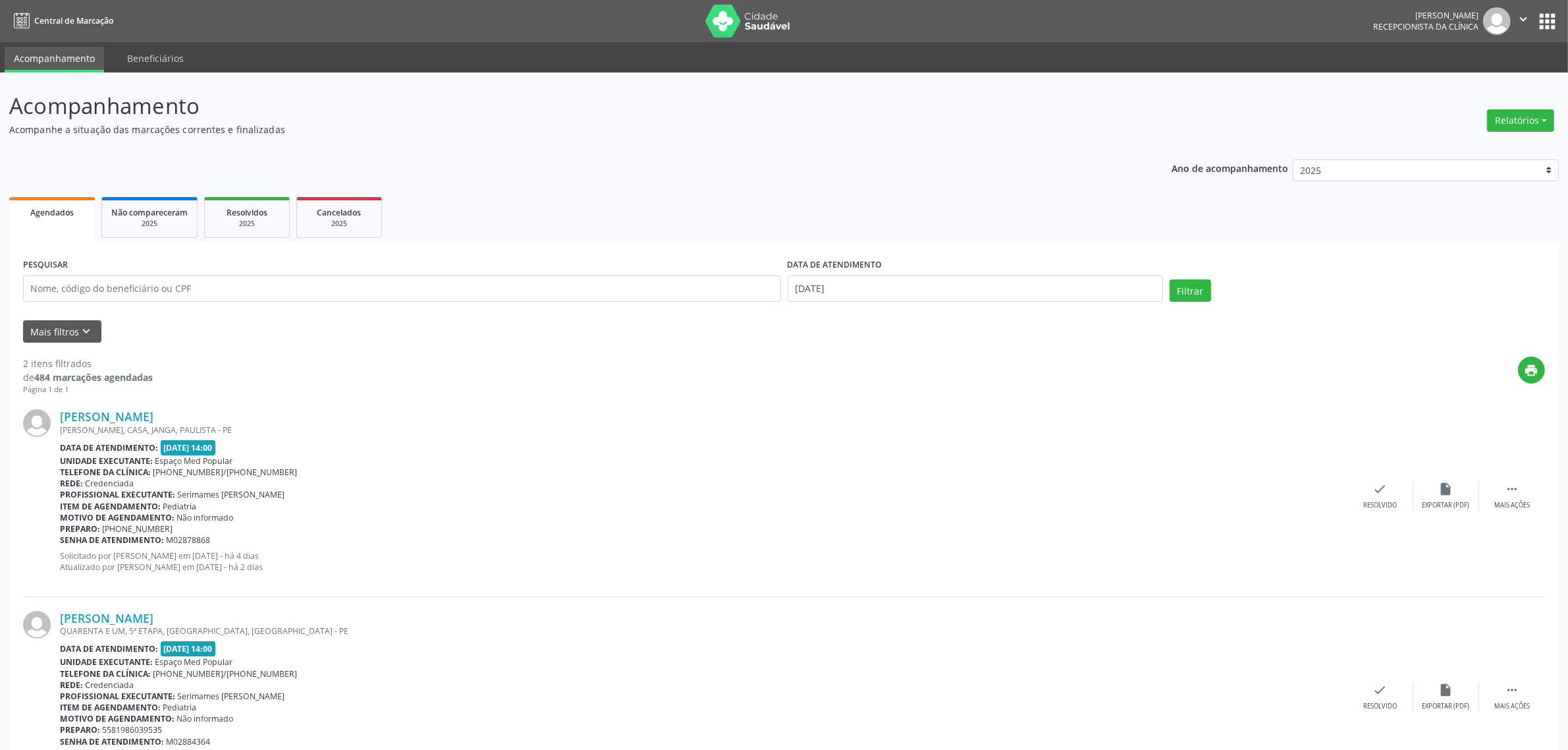
scroll to position [70, 0]
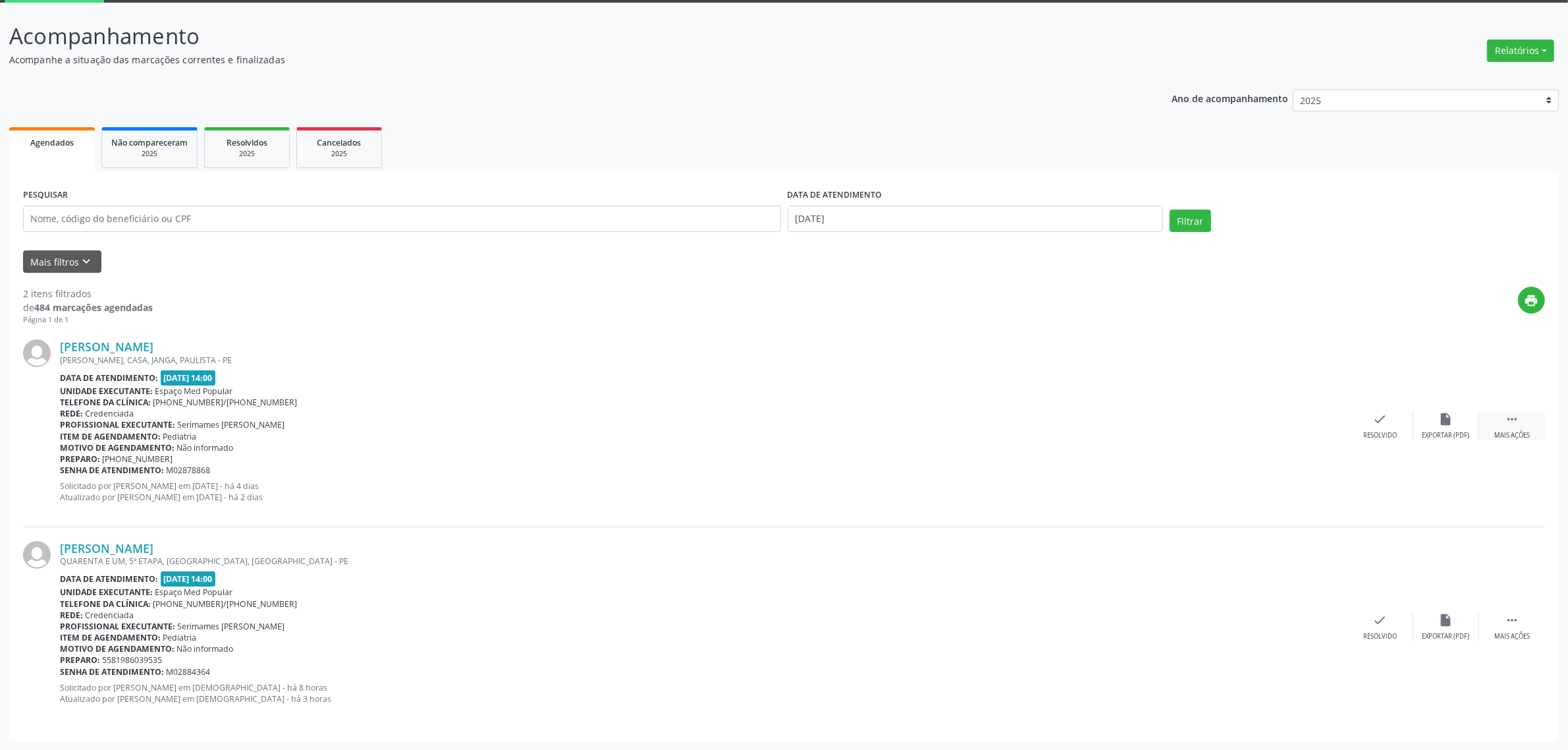
click at [1502, 433] on div "Mais ações" at bounding box center [1511, 435] width 35 height 9
click at [1436, 427] on div "alarm_off Não compareceu" at bounding box center [1445, 425] width 66 height 29
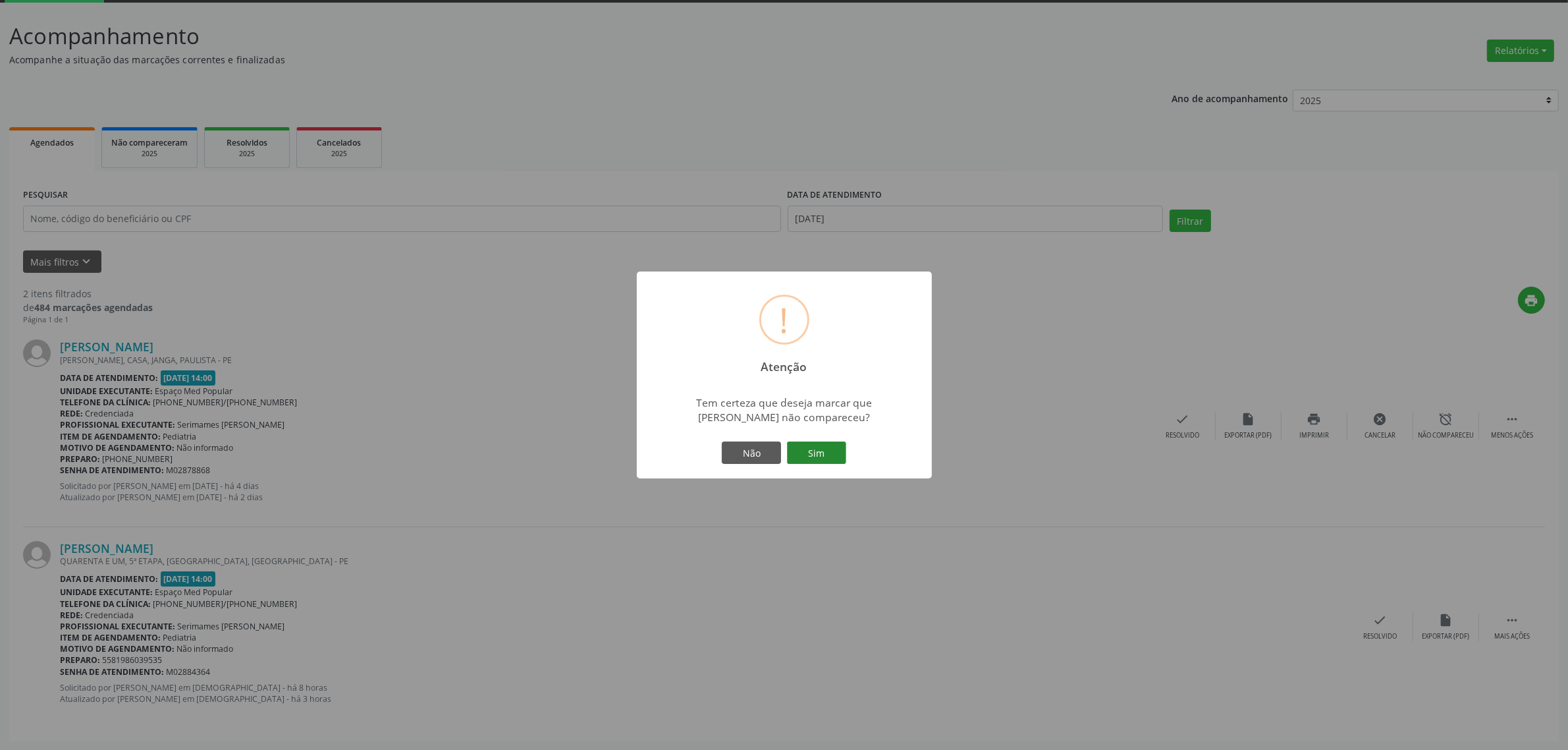
click at [815, 451] on button "Sim" at bounding box center [816, 452] width 59 height 22
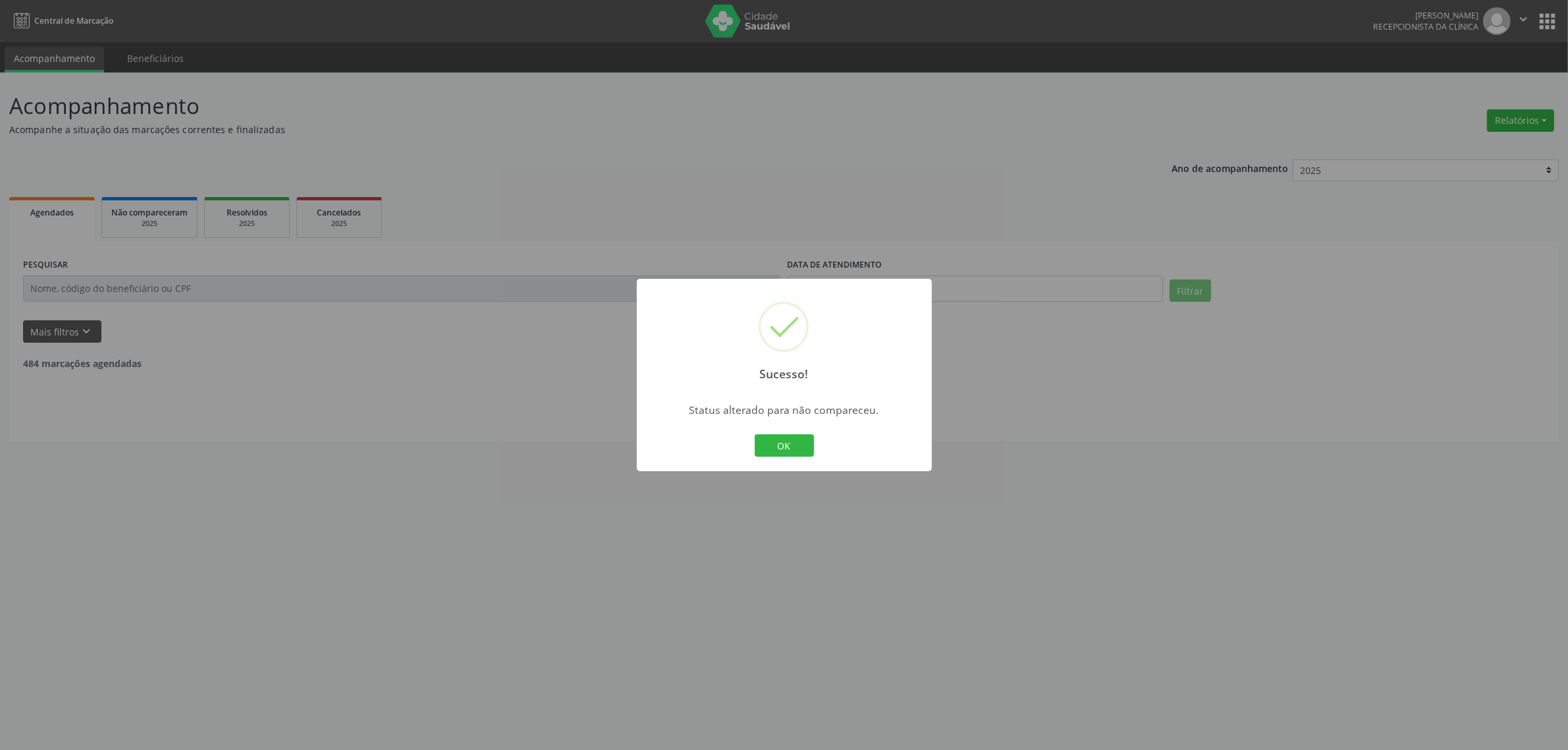
scroll to position [0, 0]
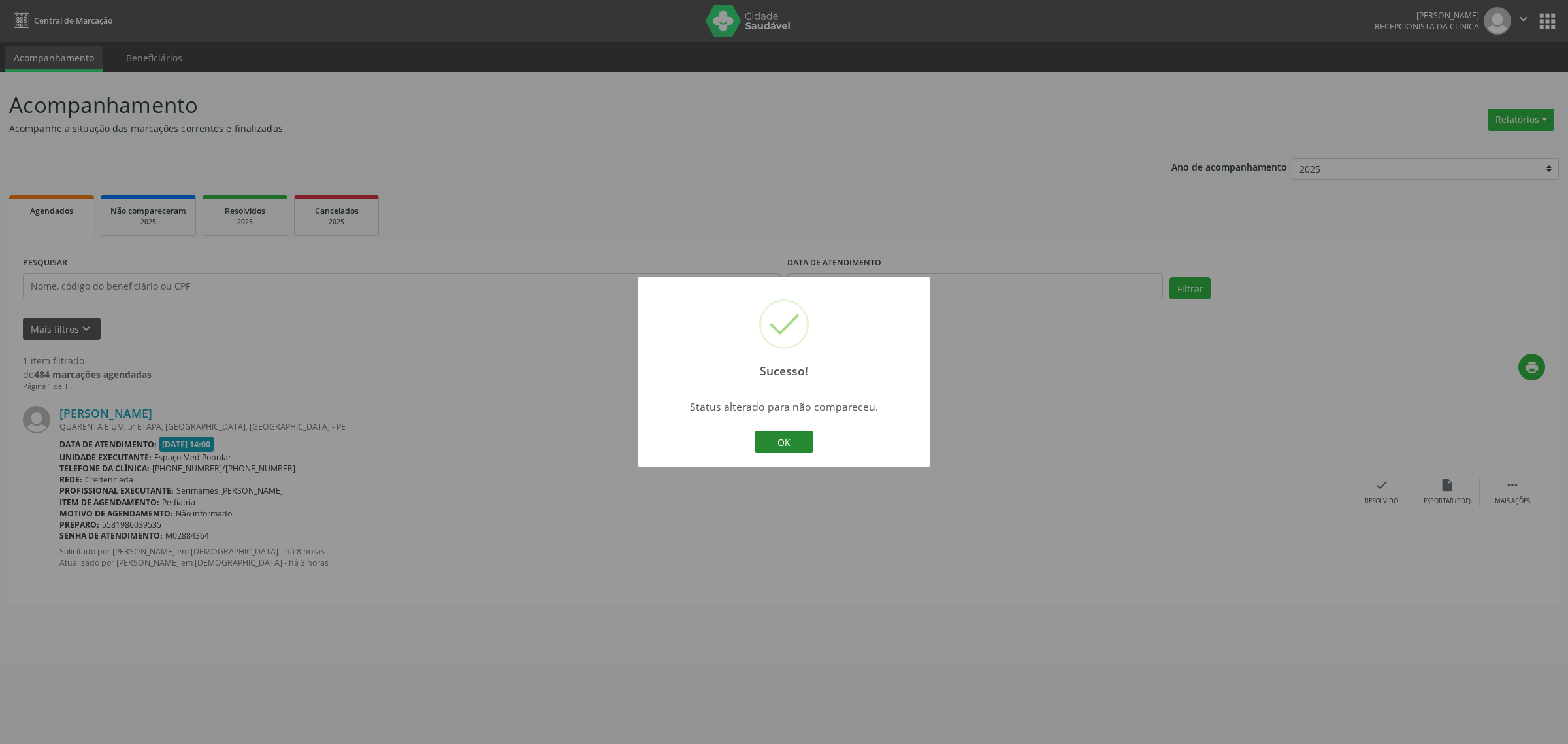
click at [788, 441] on button "OK" at bounding box center [784, 441] width 58 height 22
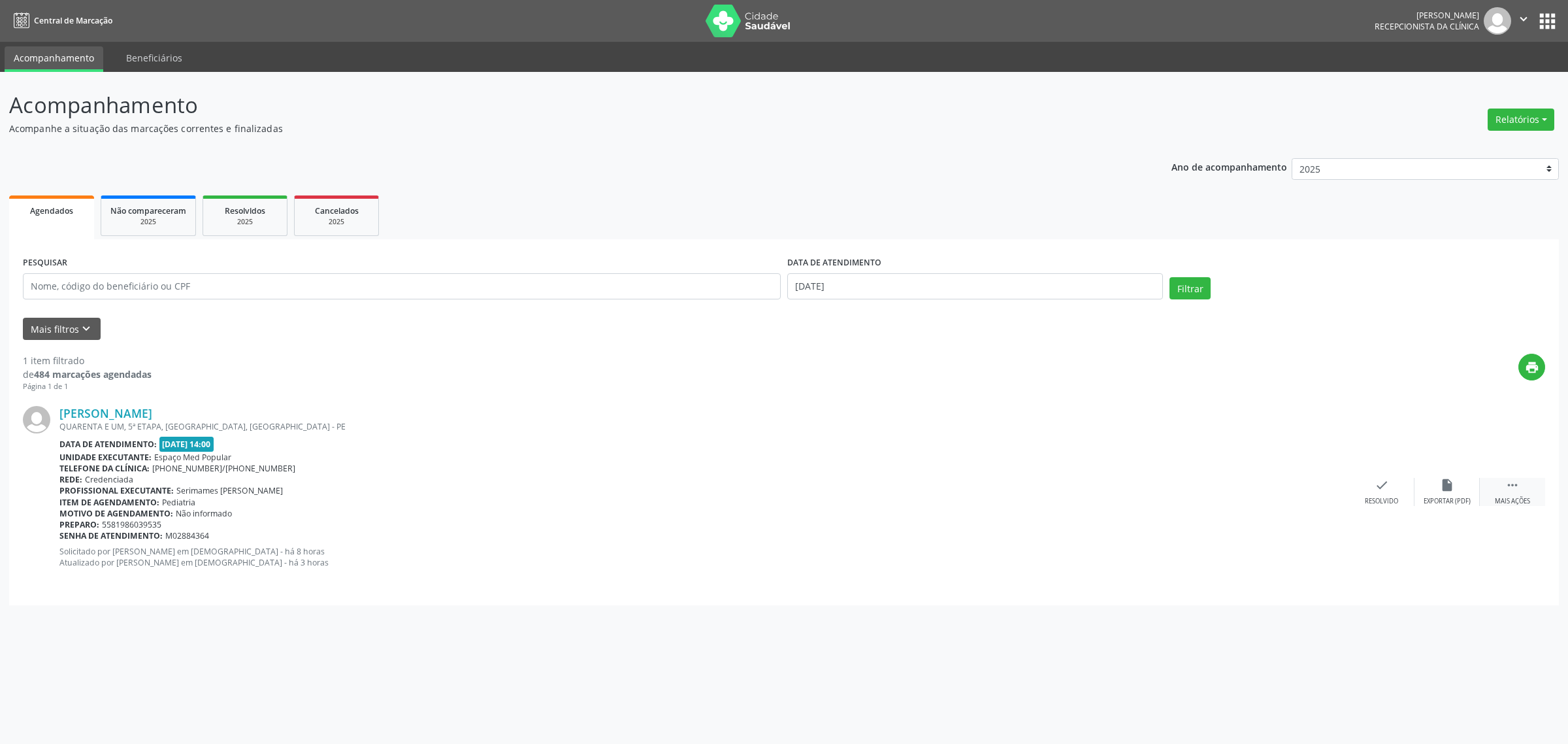
click at [1519, 497] on div "Mais ações" at bounding box center [1512, 501] width 35 height 9
click at [1441, 488] on icon "alarm_off" at bounding box center [1447, 485] width 15 height 15
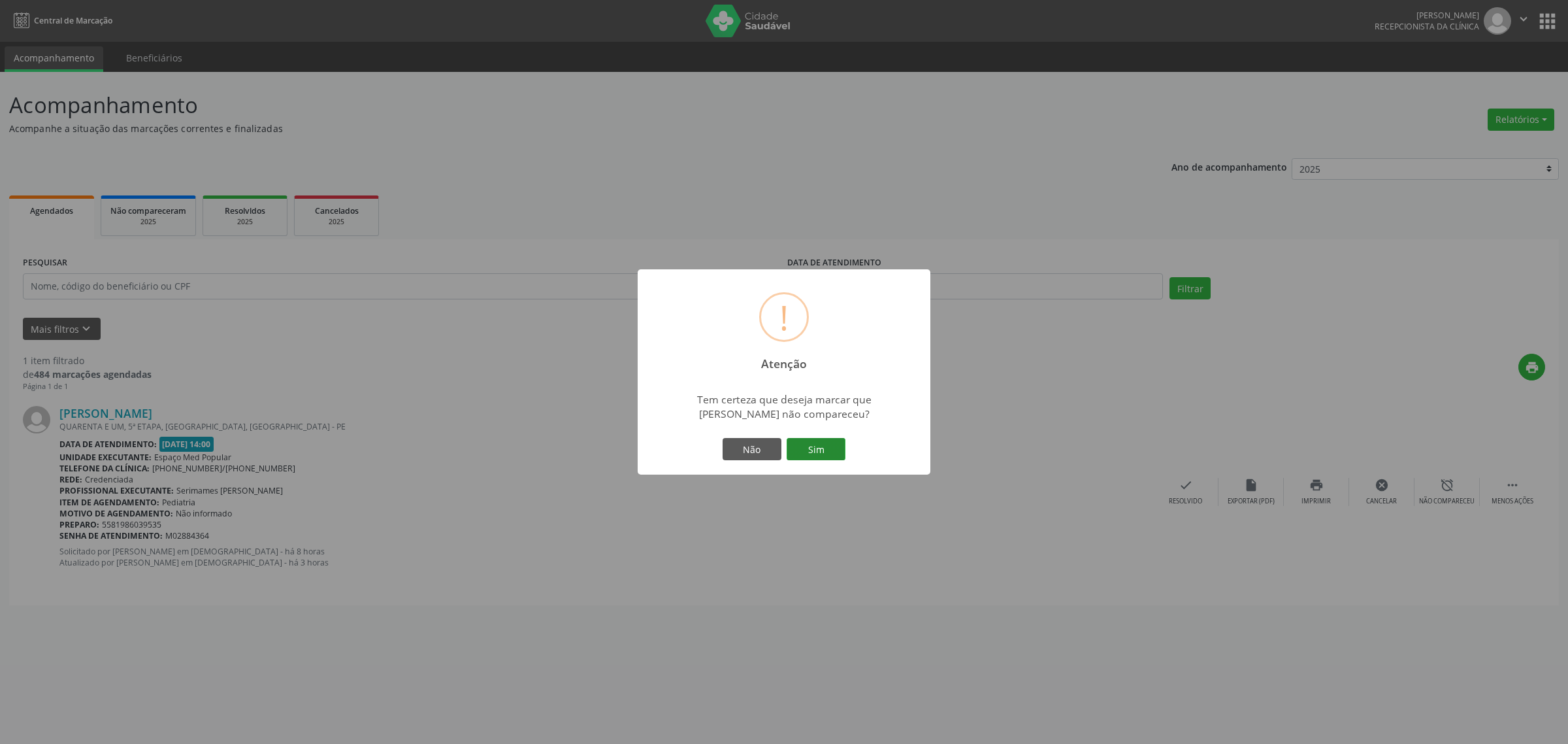
click at [812, 445] on button "Sim" at bounding box center [816, 449] width 58 height 22
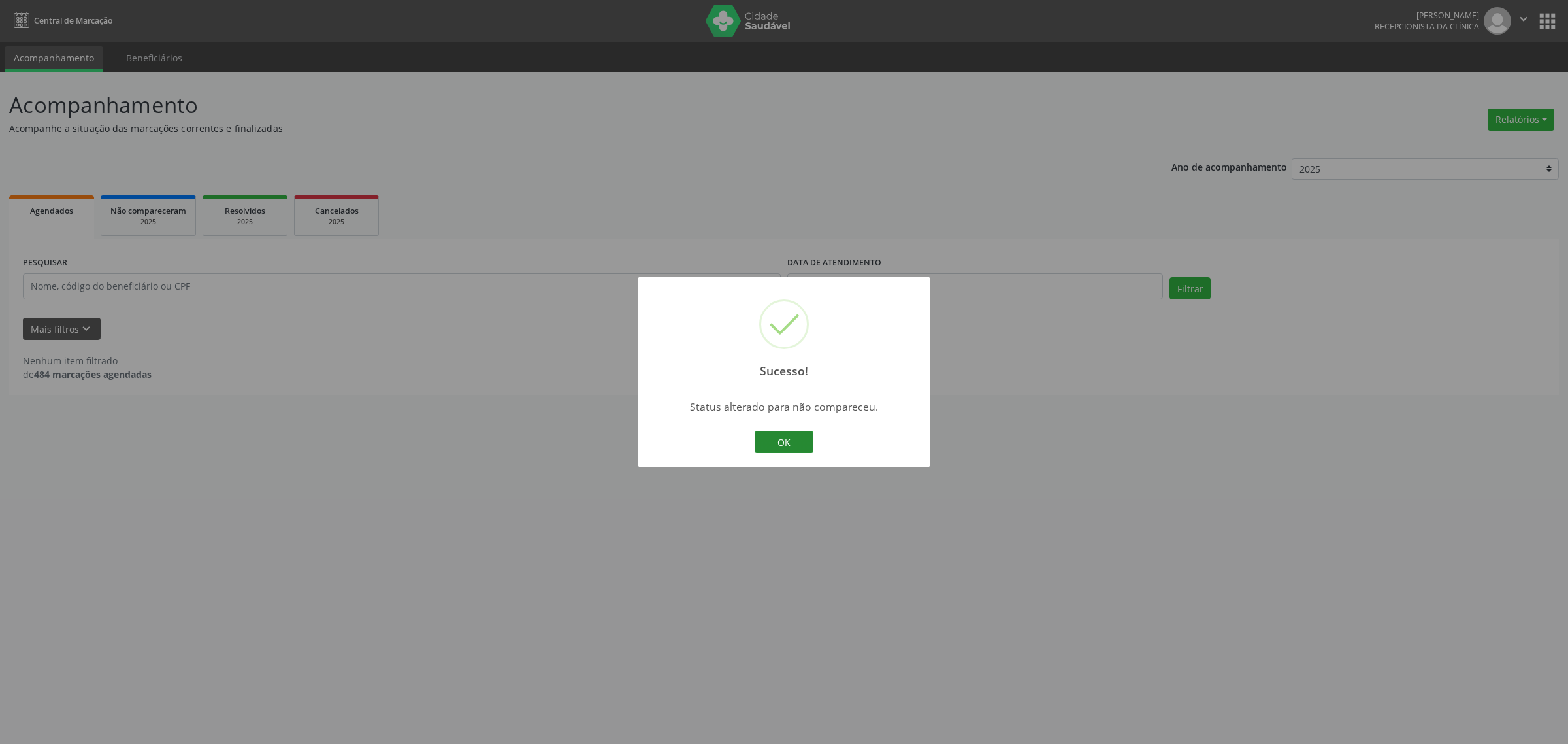
click at [784, 443] on button "OK" at bounding box center [784, 441] width 58 height 22
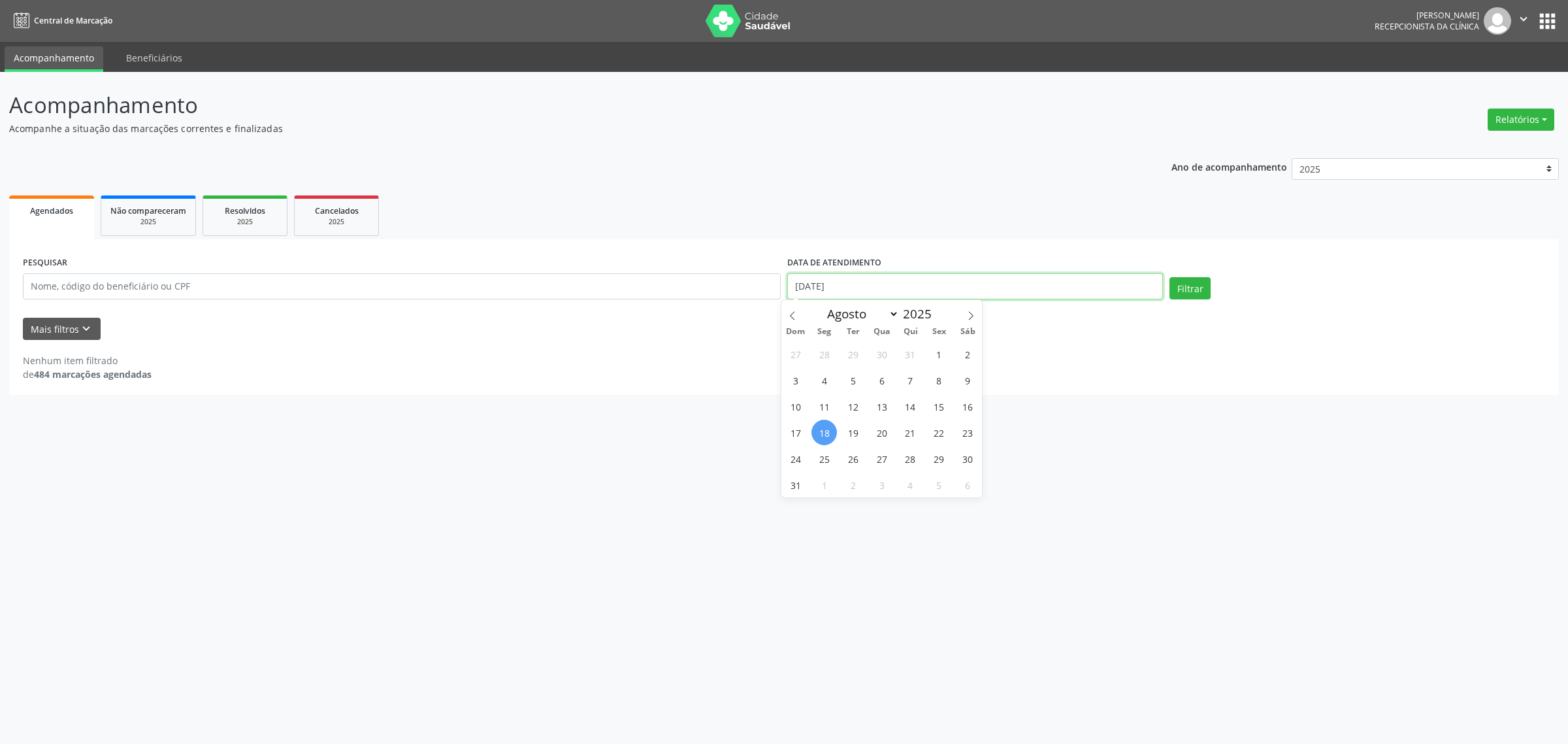
click at [902, 289] on input "[DATE]" at bounding box center [974, 286] width 376 height 26
click at [877, 435] on span "20" at bounding box center [881, 432] width 25 height 25
type input "[DATE]"
click at [877, 435] on span "20" at bounding box center [881, 432] width 25 height 25
click at [1173, 290] on button "Filtrar" at bounding box center [1190, 287] width 41 height 22
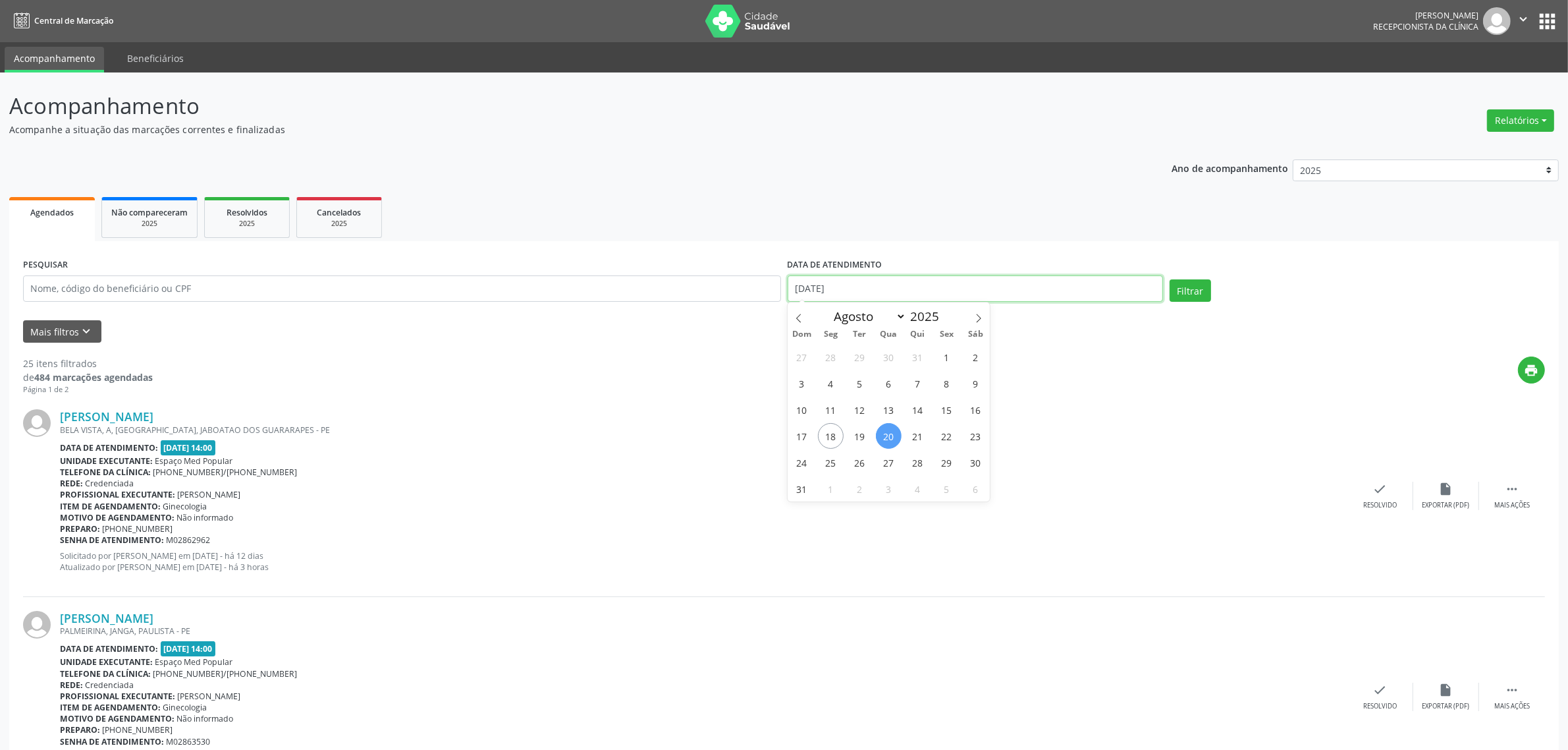
click at [918, 288] on input "[DATE]" at bounding box center [974, 289] width 375 height 26
click at [924, 433] on span "21" at bounding box center [917, 435] width 25 height 25
type input "[DATE]"
click at [914, 438] on span "21" at bounding box center [917, 435] width 25 height 25
select select "7"
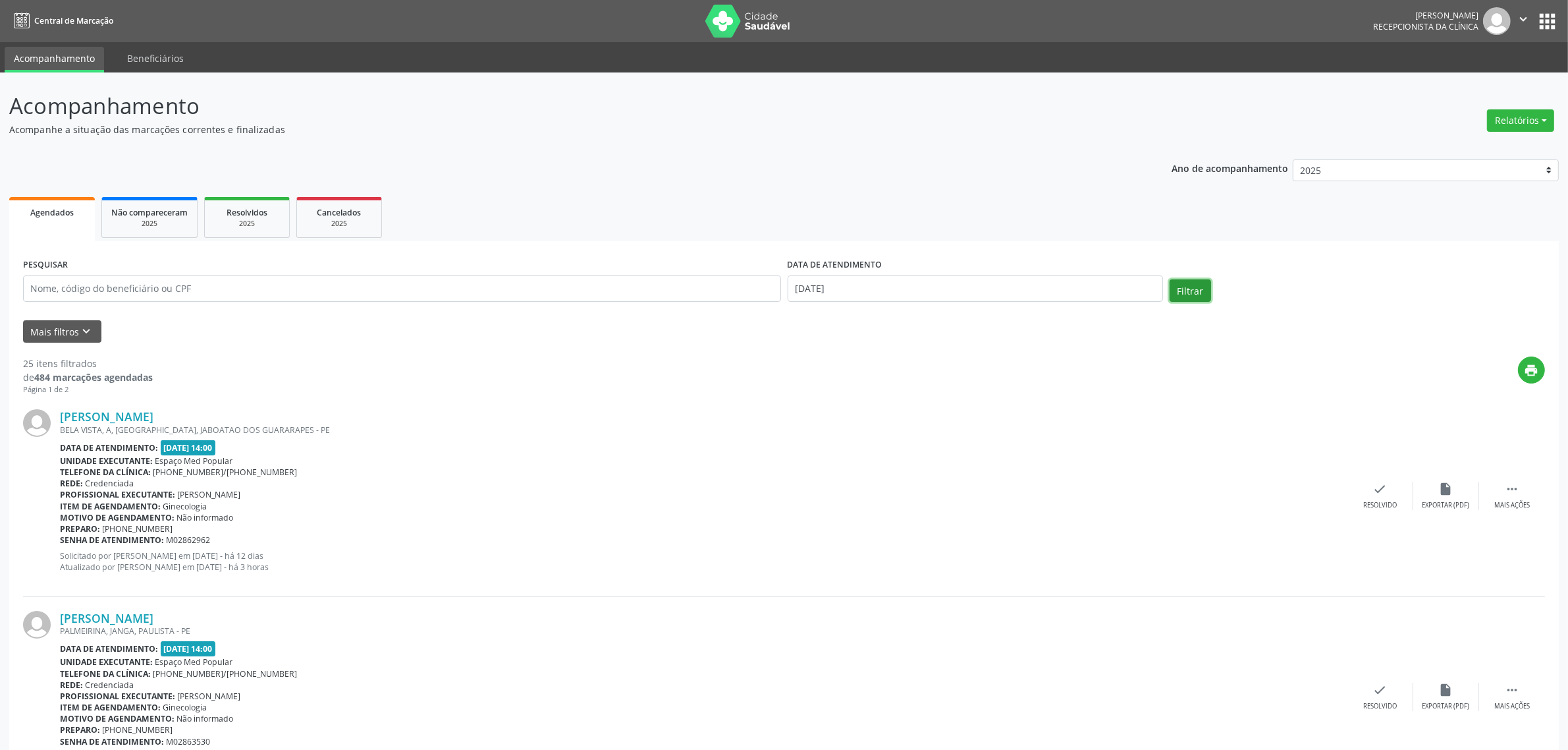
click at [1199, 294] on button "Filtrar" at bounding box center [1189, 290] width 42 height 22
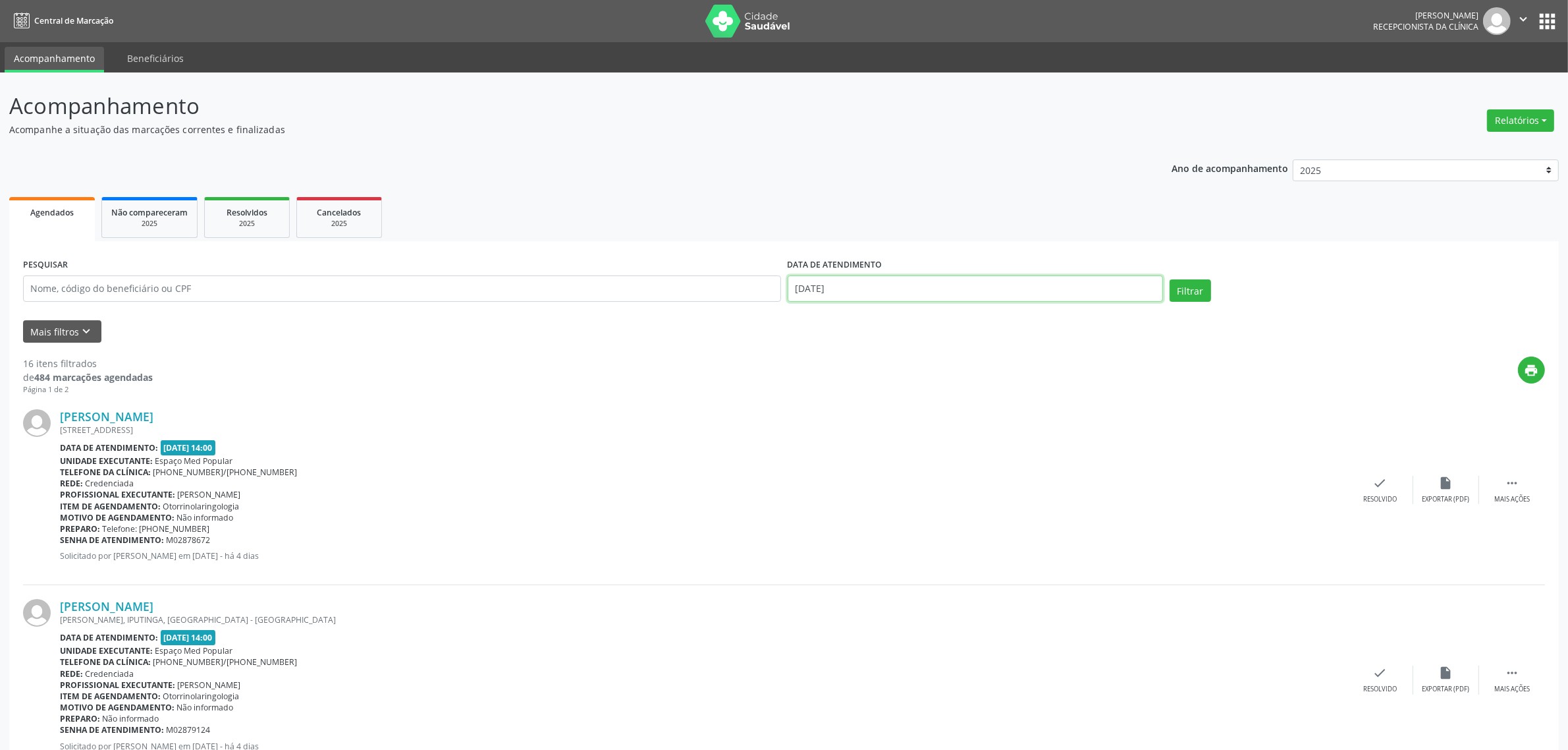
click at [889, 294] on input "[DATE]" at bounding box center [974, 289] width 375 height 26
click at [943, 438] on span "22" at bounding box center [946, 435] width 25 height 25
type input "[DATE]"
click at [943, 438] on span "22" at bounding box center [946, 435] width 25 height 25
click at [1197, 294] on button "Filtrar" at bounding box center [1189, 290] width 42 height 22
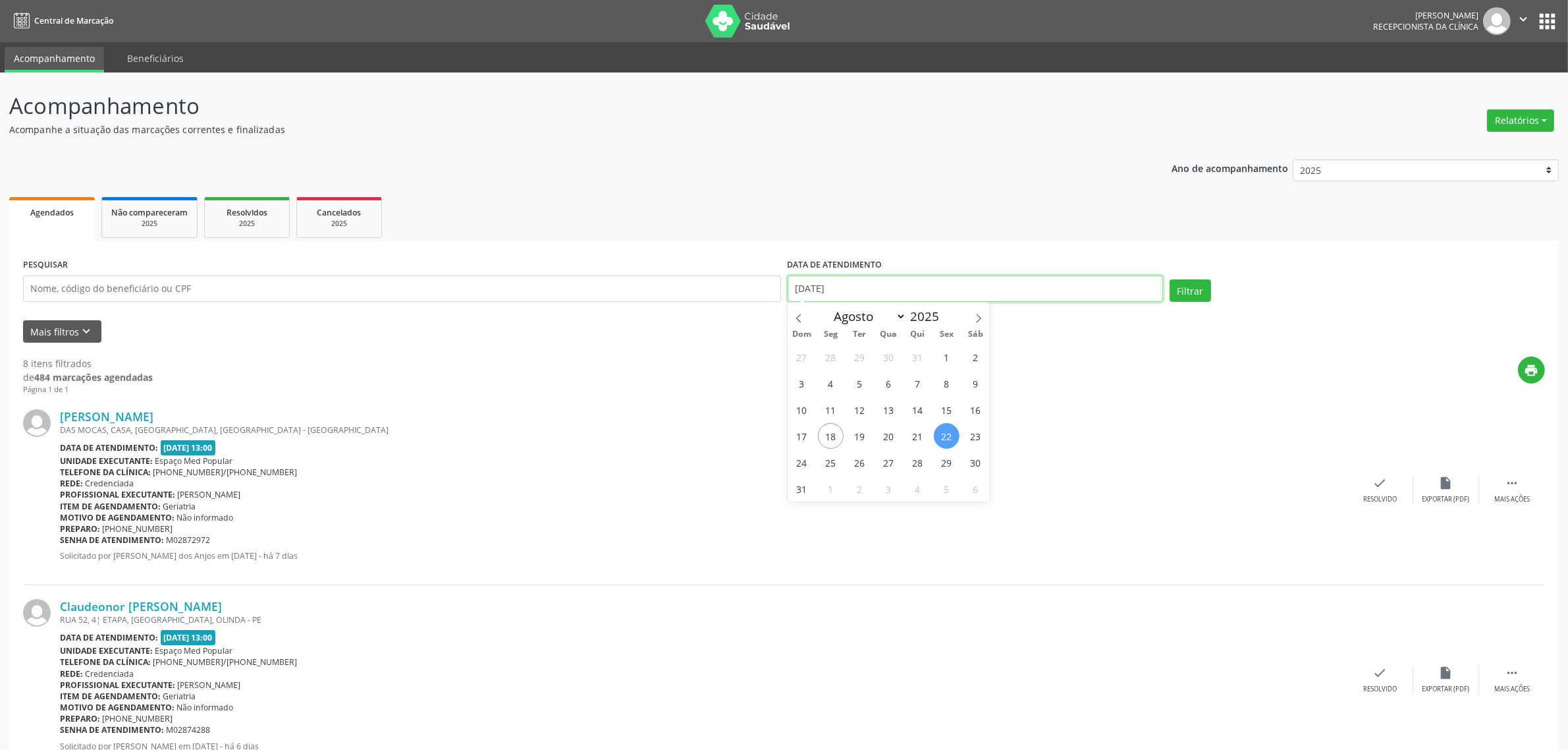
click at [1094, 282] on input "[DATE]" at bounding box center [974, 289] width 375 height 26
click at [830, 460] on span "25" at bounding box center [830, 461] width 25 height 25
type input "[DATE]"
click at [830, 460] on span "25" at bounding box center [830, 461] width 25 height 25
click at [1182, 290] on button "Filtrar" at bounding box center [1189, 290] width 42 height 22
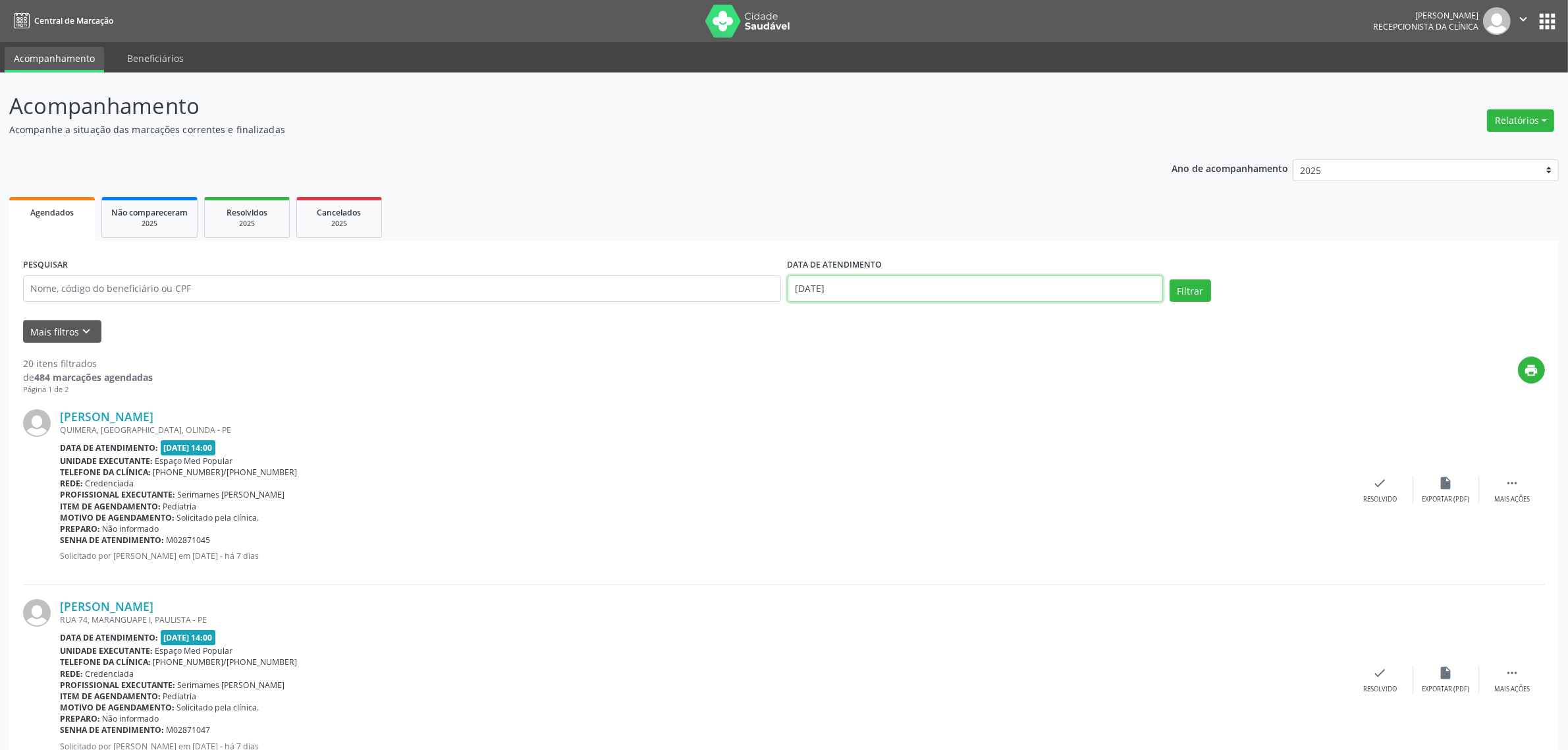
click at [962, 290] on input "[DATE]" at bounding box center [974, 289] width 375 height 26
click at [879, 462] on span "27" at bounding box center [888, 461] width 25 height 25
type input "[DATE]"
click at [880, 462] on span "27" at bounding box center [888, 461] width 25 height 25
click at [1197, 286] on button "Filtrar" at bounding box center [1189, 290] width 42 height 22
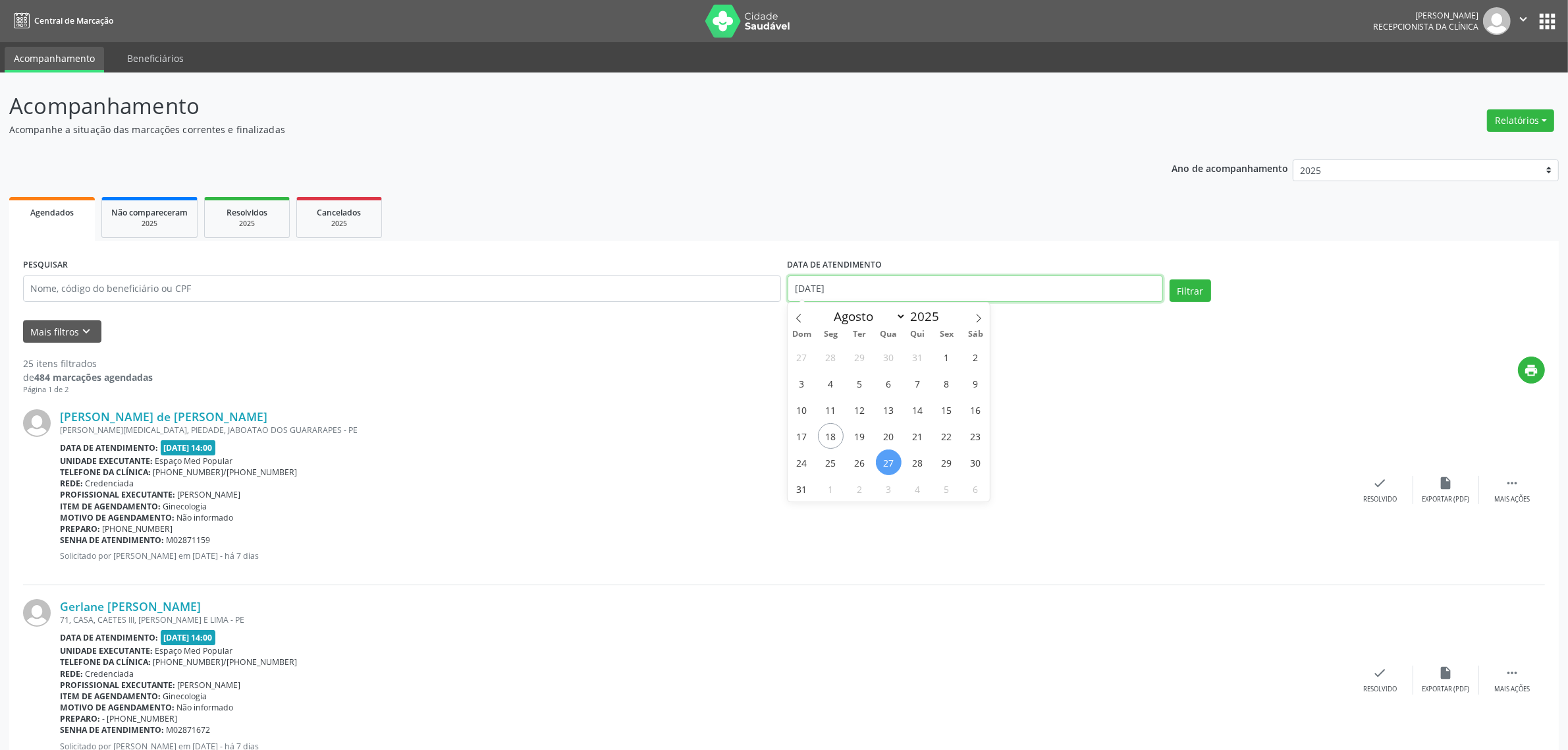
click at [902, 277] on input "[DATE]" at bounding box center [974, 289] width 375 height 26
click at [917, 462] on span "28" at bounding box center [917, 461] width 25 height 25
type input "[DATE]"
click at [917, 462] on span "28" at bounding box center [917, 461] width 25 height 25
click at [1190, 287] on button "Filtrar" at bounding box center [1189, 290] width 42 height 22
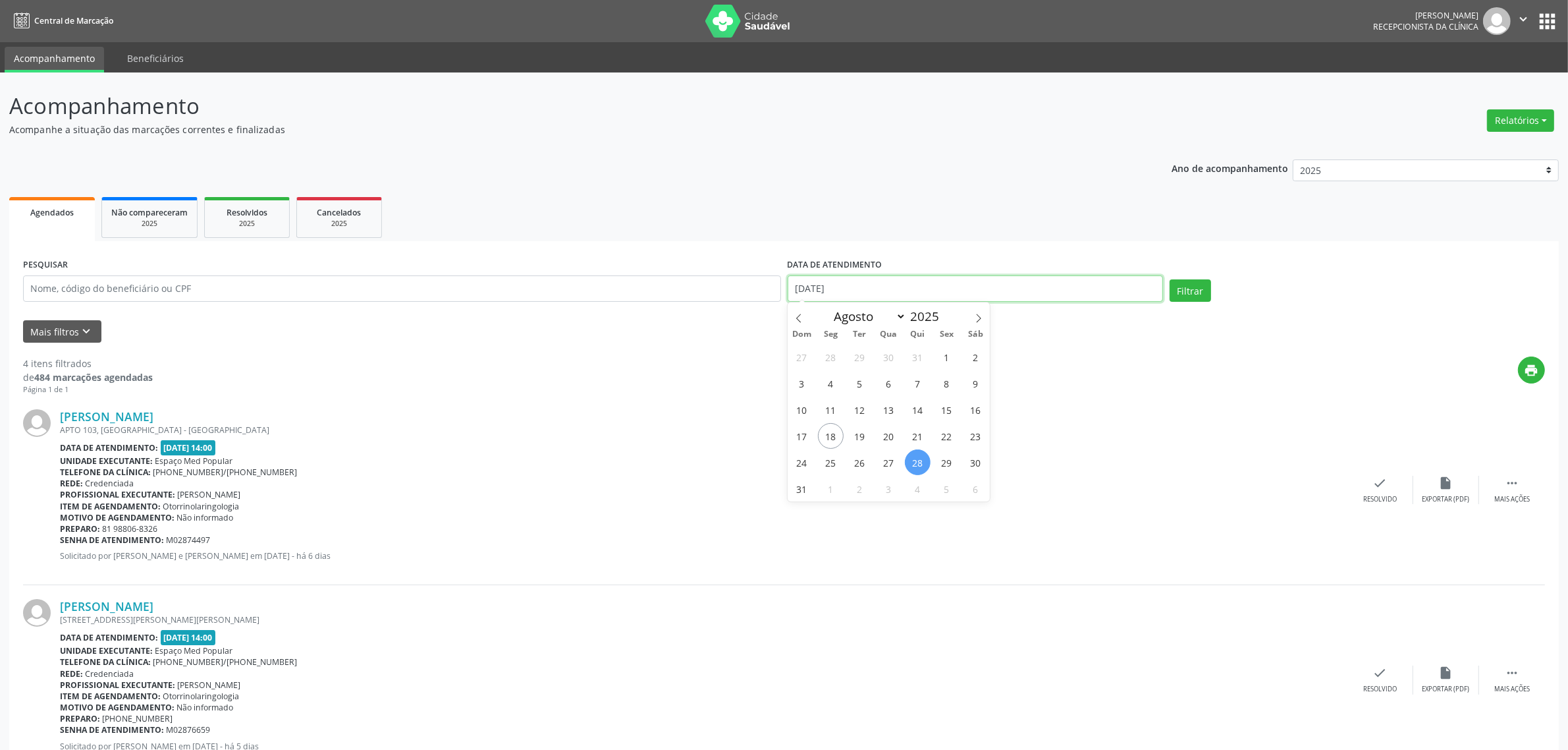
click at [1038, 291] on input "[DATE]" at bounding box center [974, 289] width 375 height 26
click at [952, 465] on span "29" at bounding box center [946, 461] width 25 height 25
type input "[DATE]"
click at [952, 465] on span "29" at bounding box center [946, 461] width 25 height 25
click at [1185, 289] on button "Filtrar" at bounding box center [1189, 290] width 42 height 22
